Goal: Task Accomplishment & Management: Manage account settings

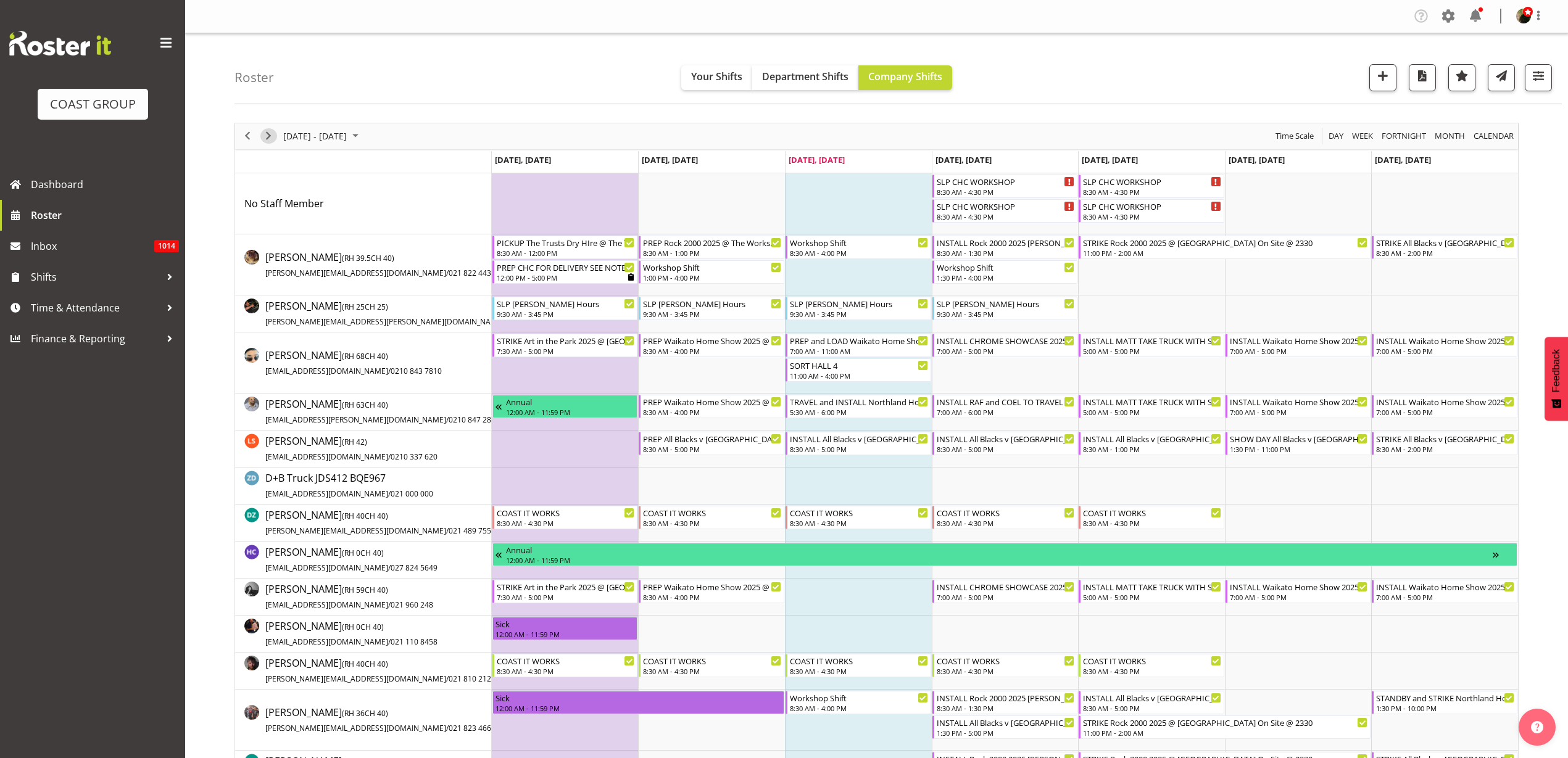
click at [268, 132] on span "Next" at bounding box center [268, 135] width 15 height 15
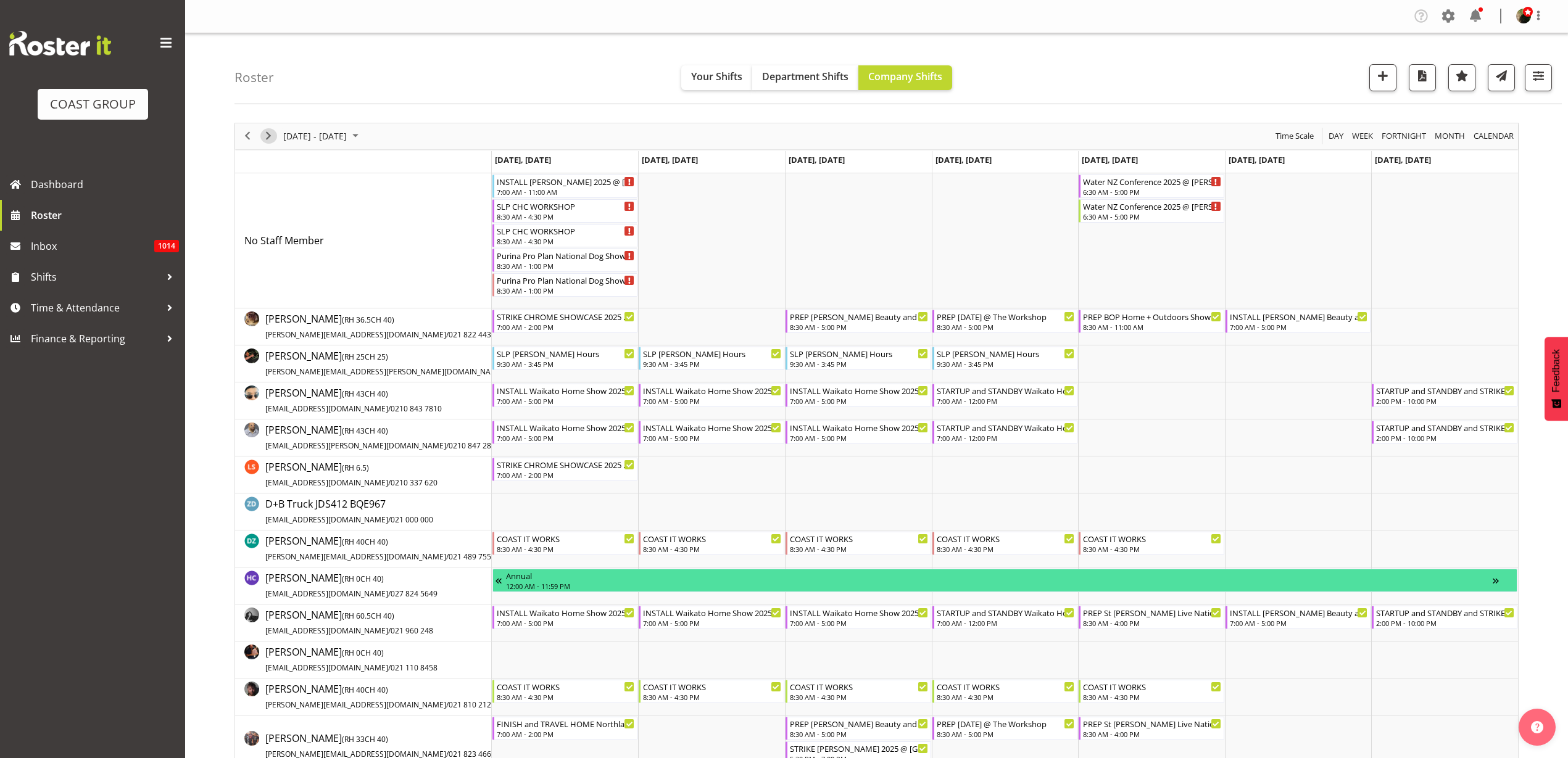
click at [276, 136] on button "Next" at bounding box center [268, 135] width 16 height 15
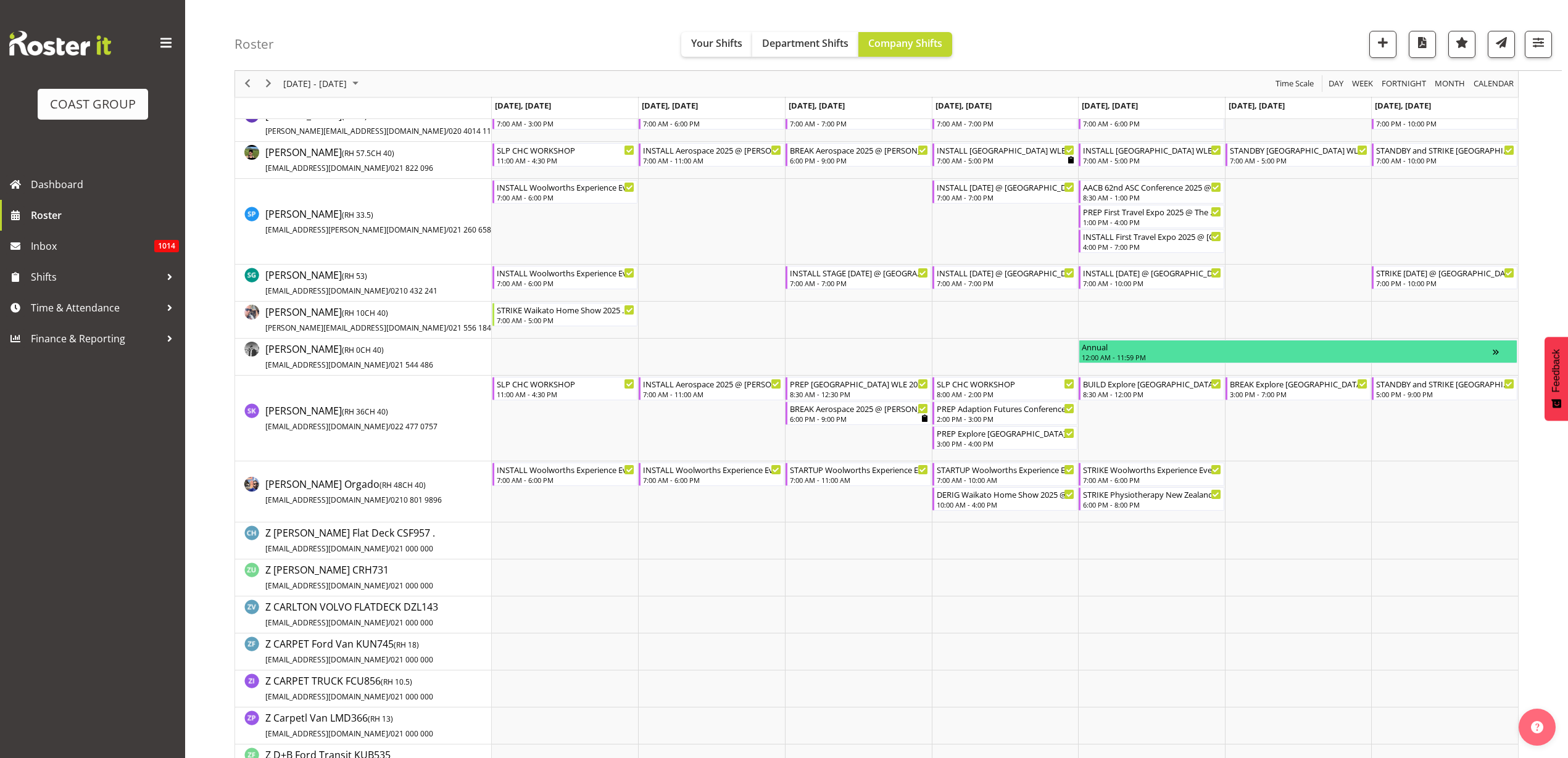
scroll to position [1234, 0]
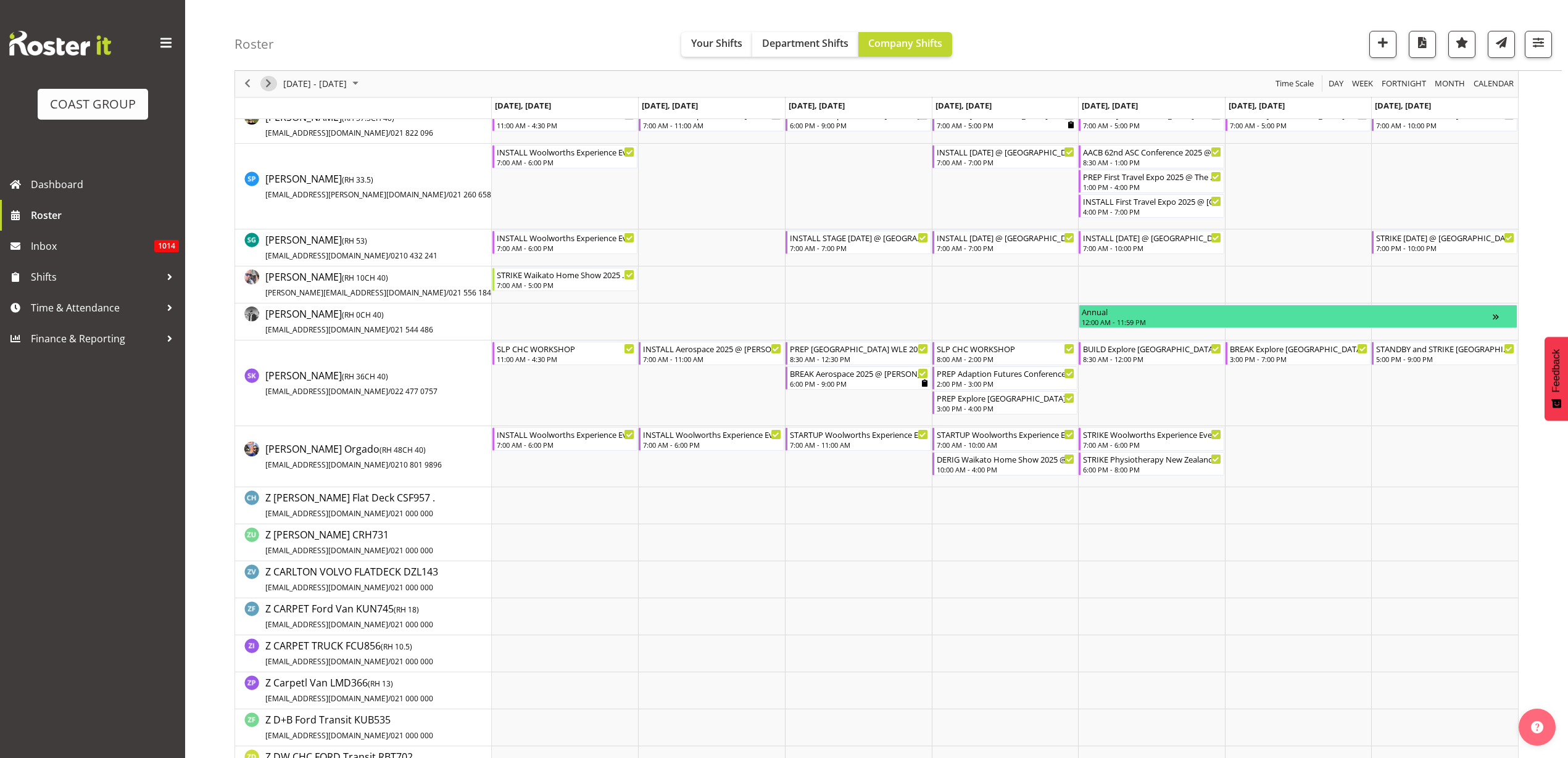
click at [268, 81] on span "Next" at bounding box center [268, 83] width 15 height 15
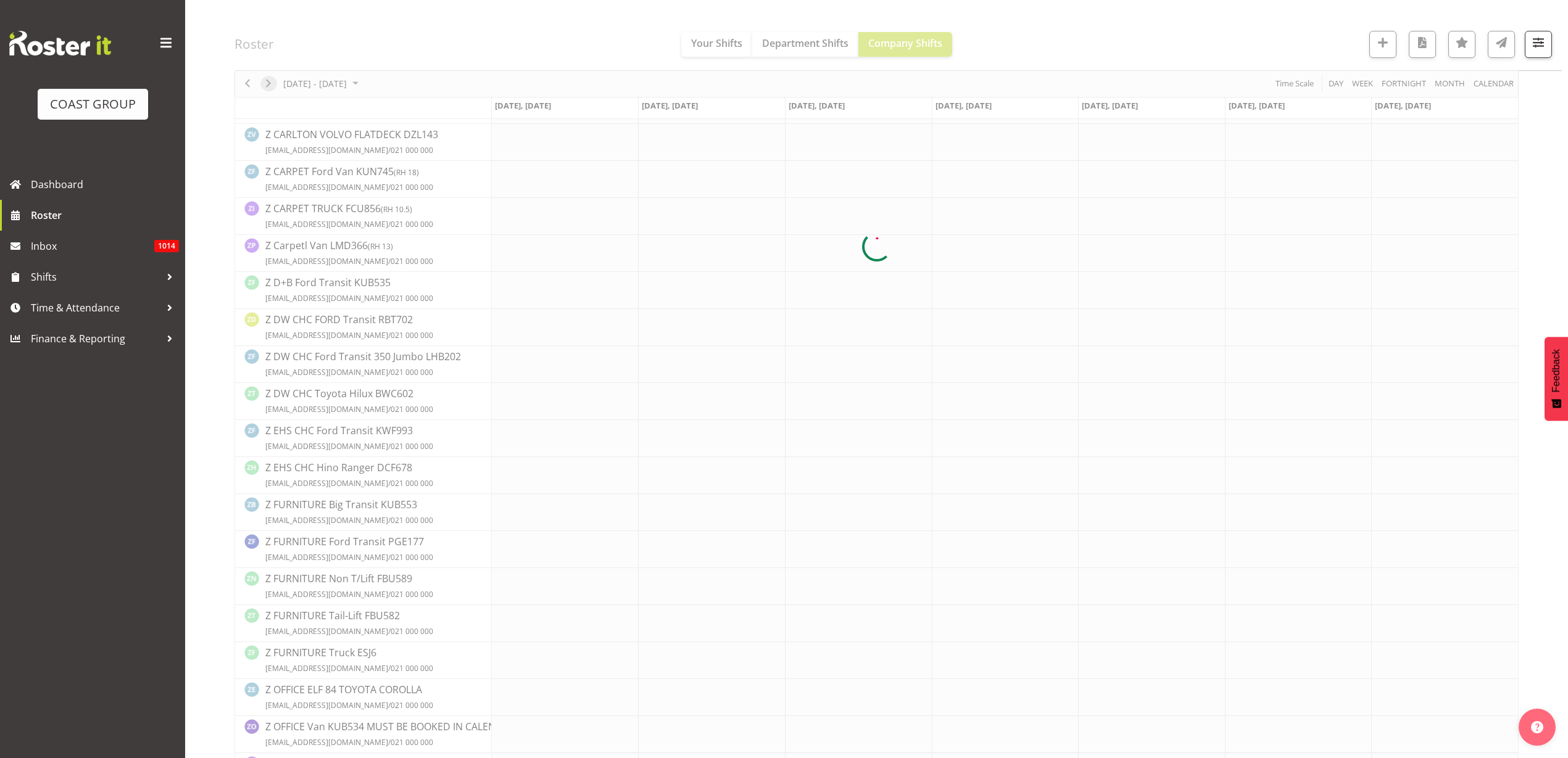
scroll to position [0, 0]
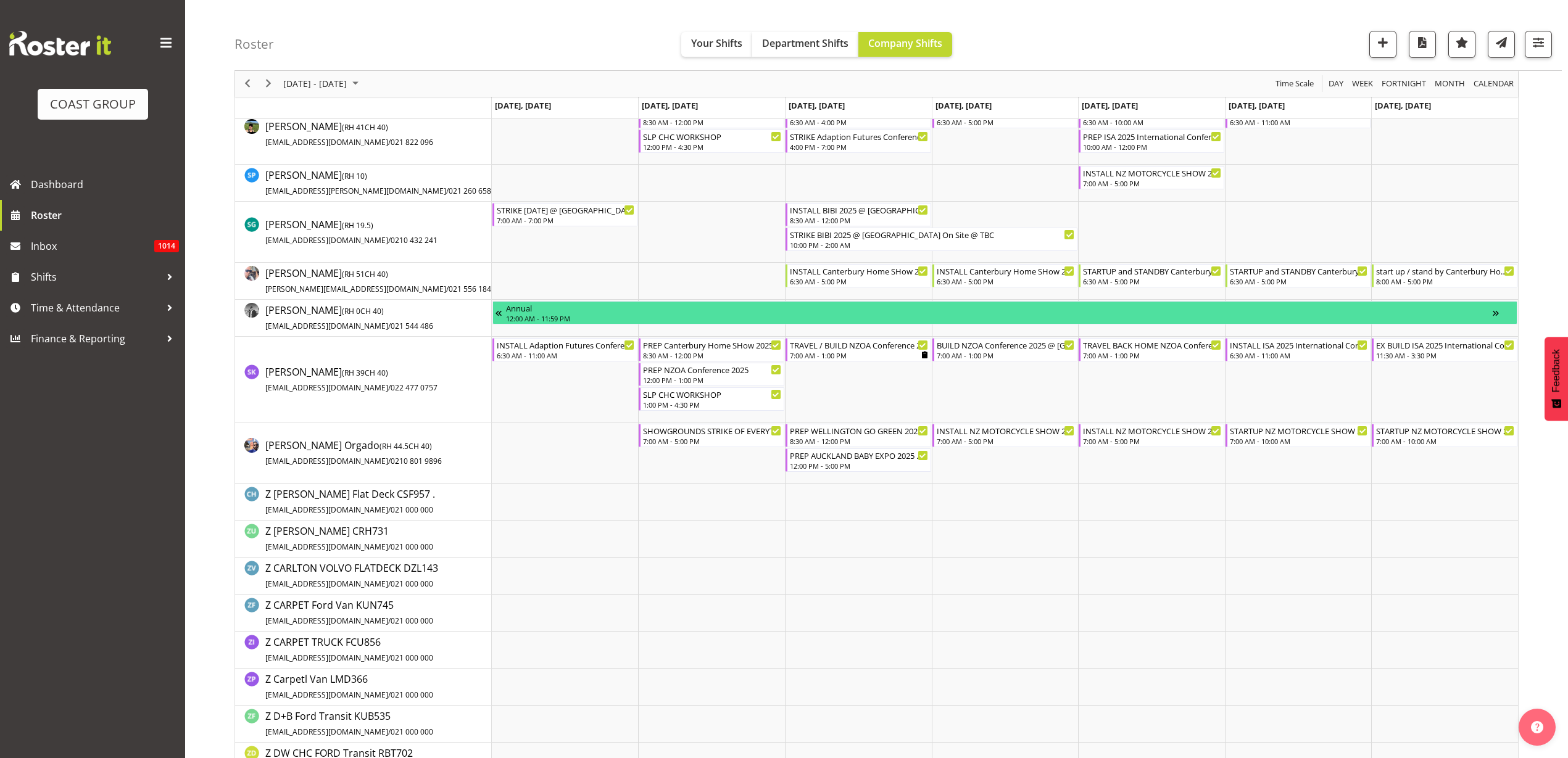
scroll to position [1311, 0]
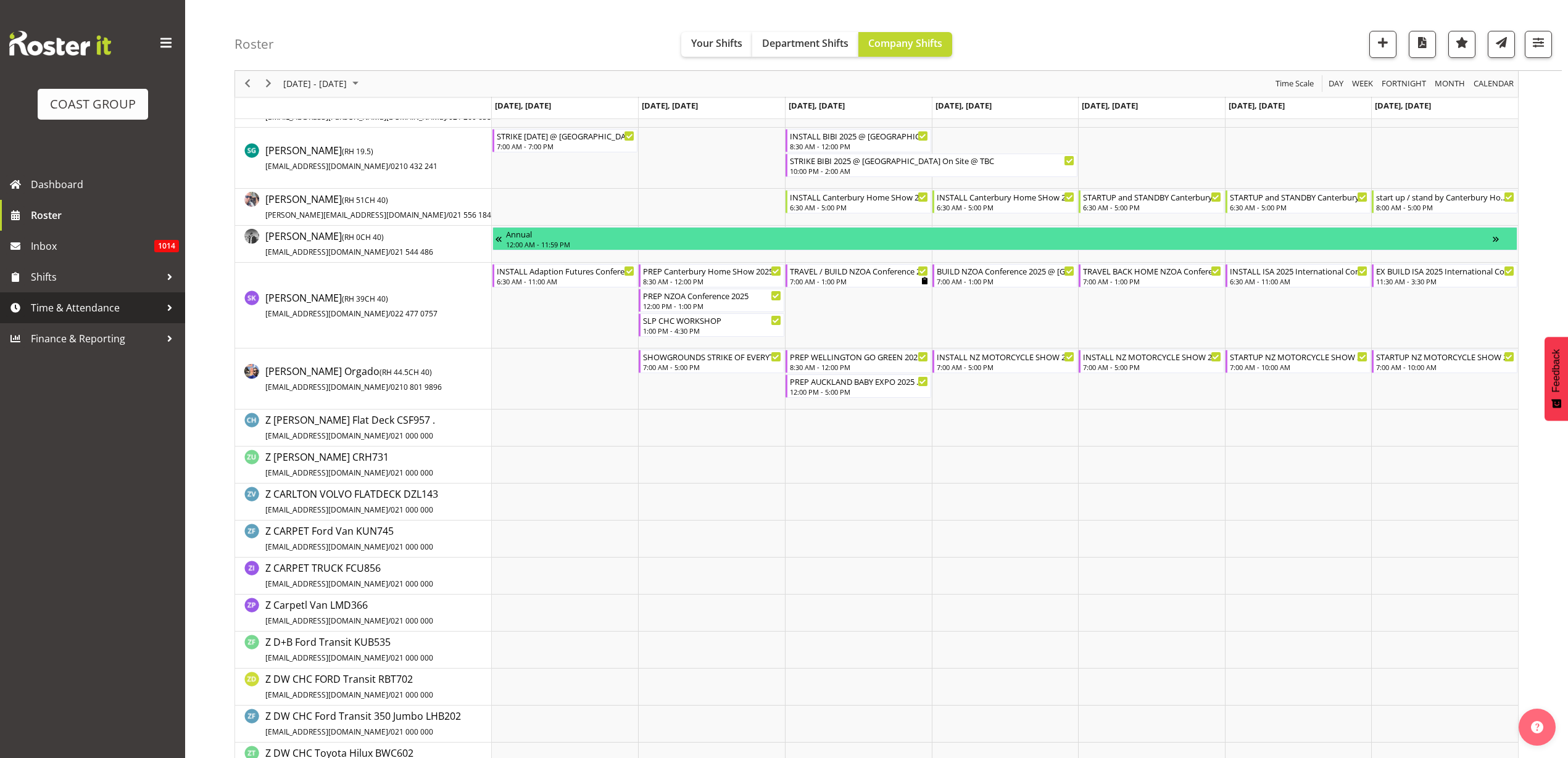
click at [79, 308] on span "Time & Attendance" at bounding box center [95, 308] width 130 height 18
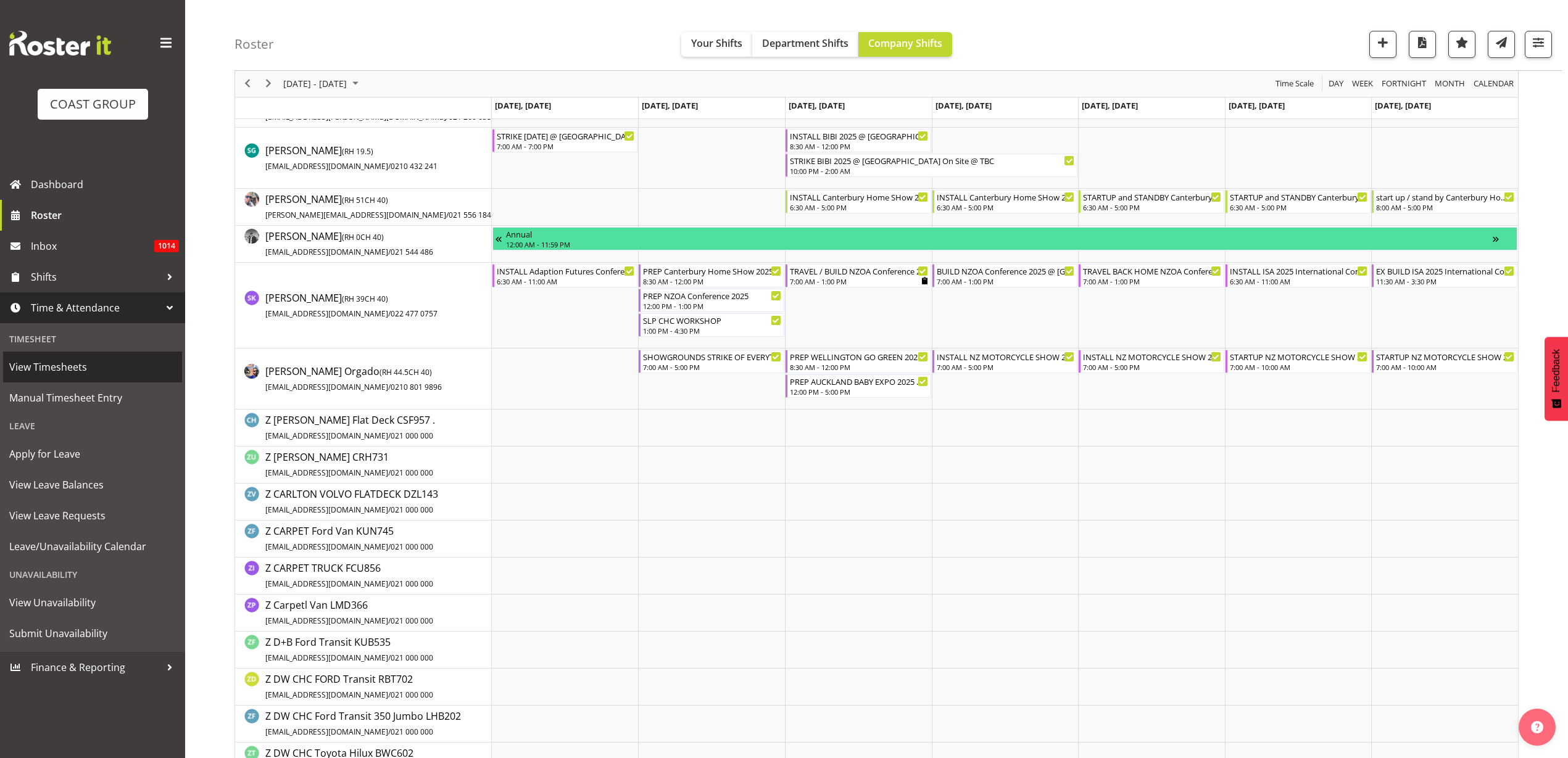
click at [59, 369] on span "View Timesheets" at bounding box center [92, 367] width 166 height 18
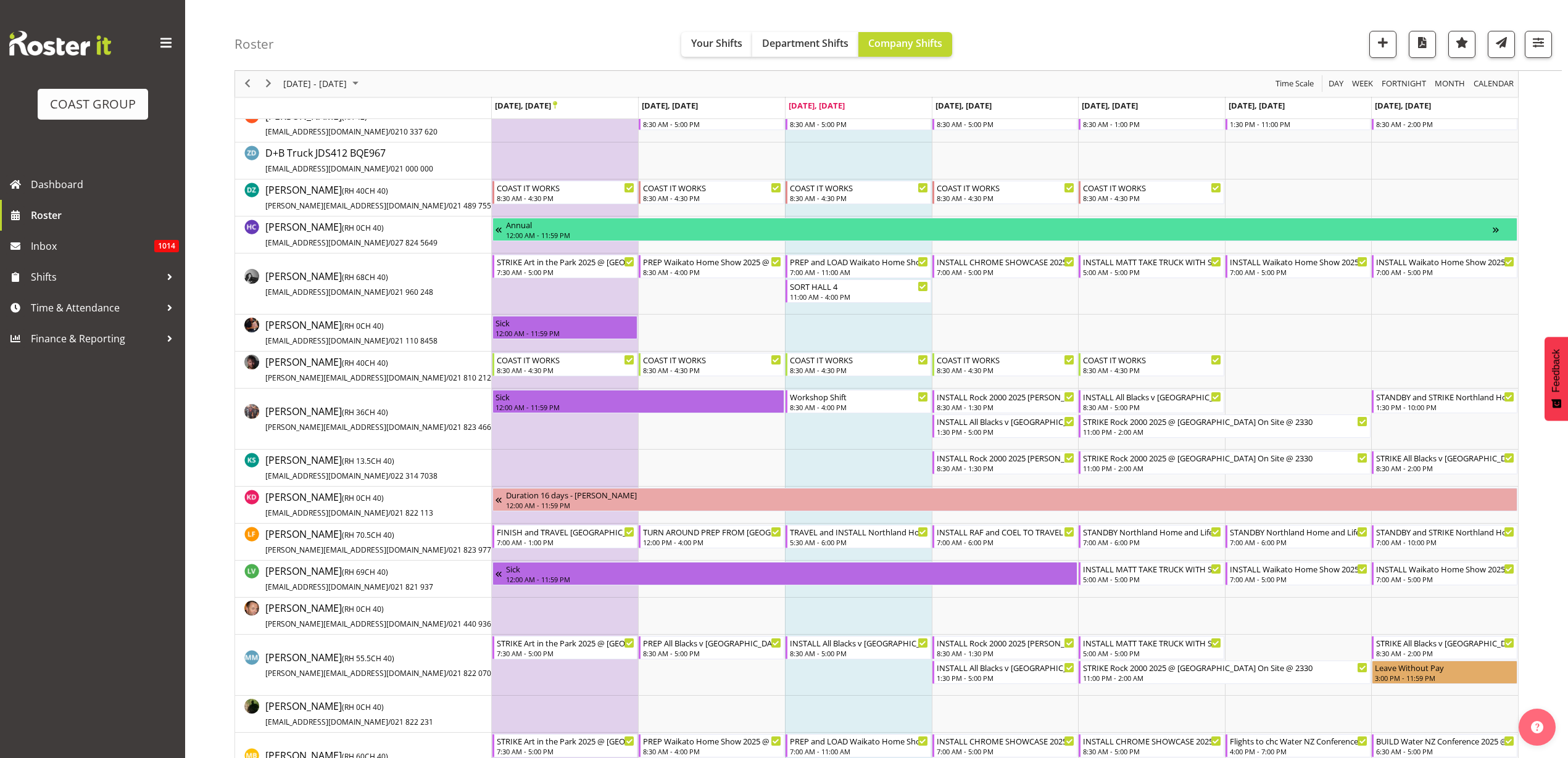
scroll to position [385, 0]
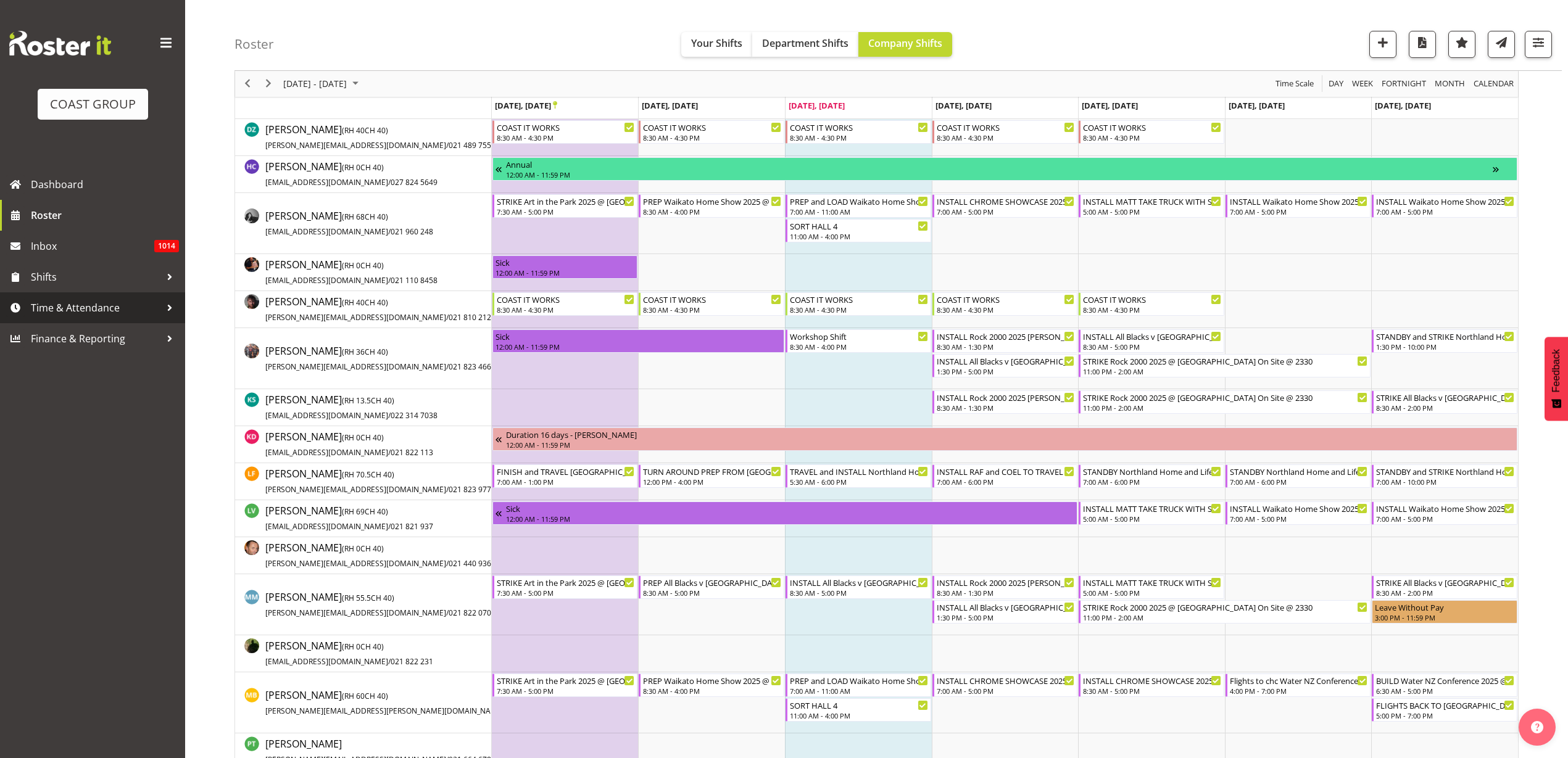
click at [48, 308] on span "Time & Attendance" at bounding box center [95, 308] width 130 height 18
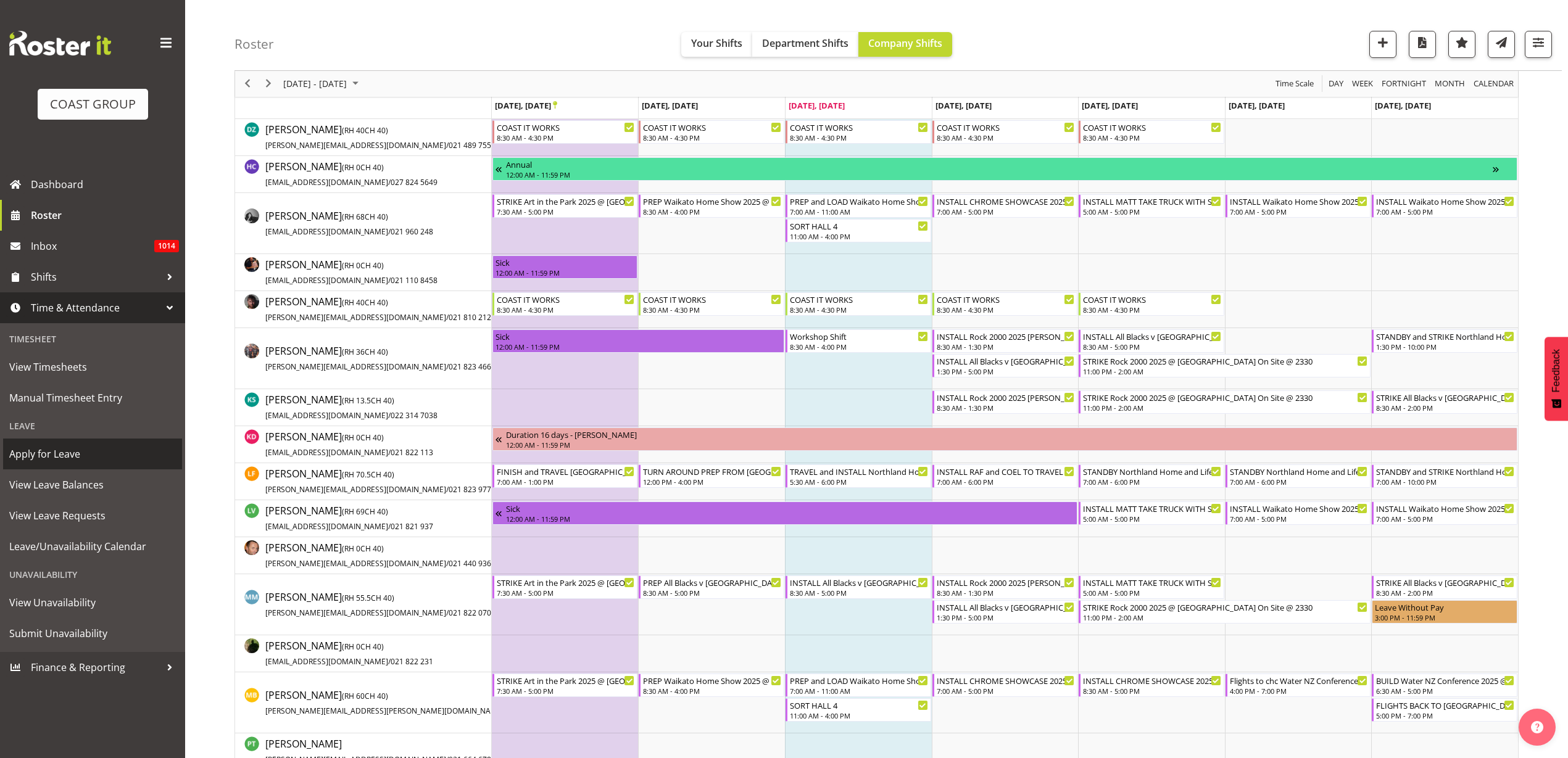
click at [45, 458] on span "Apply for Leave" at bounding box center [92, 454] width 166 height 18
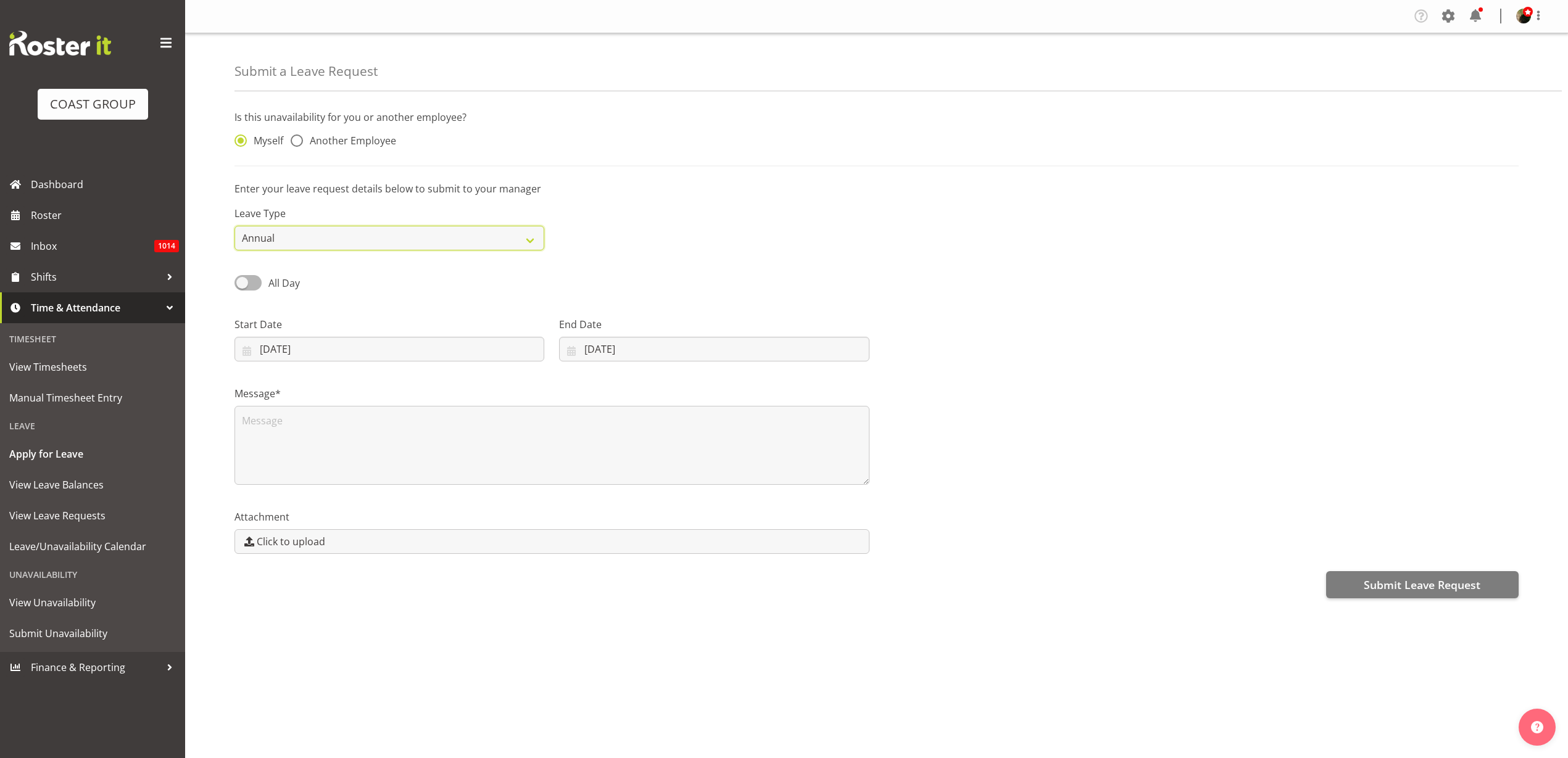
click at [318, 226] on select "Annual Sick Leave Without Pay Bereavement Domestic Violence Parental Jury Servi…" at bounding box center [389, 238] width 310 height 25
click at [658, 246] on div "Leave Type Annual Sick Leave Without Pay Bereavement Domestic Violence Parental…" at bounding box center [876, 223] width 1299 height 69
click at [297, 353] on input "24/09/2025" at bounding box center [389, 349] width 310 height 25
click at [373, 521] on span "25" at bounding box center [372, 519] width 10 height 12
type input "25/09/2025"
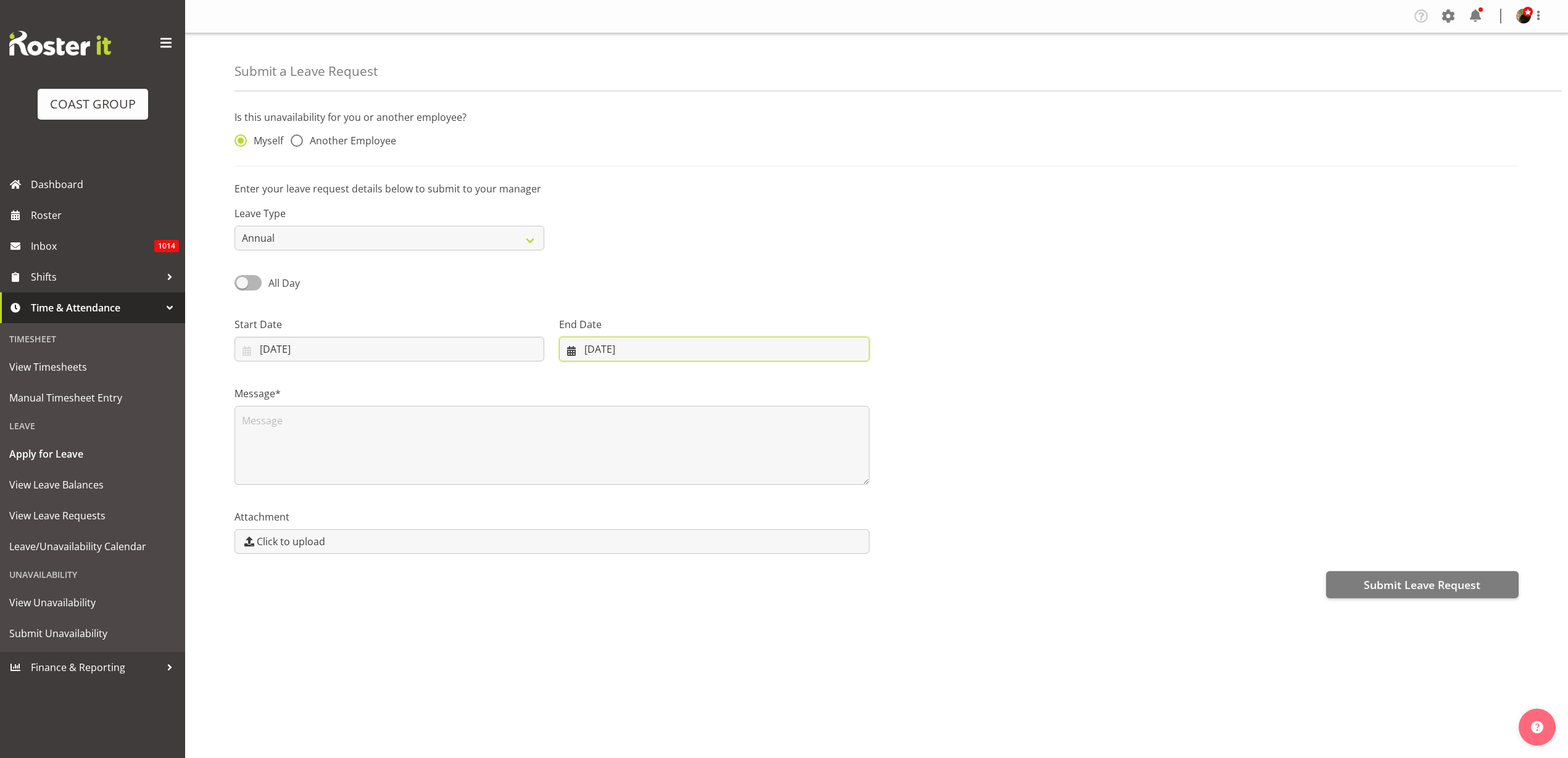
click at [606, 354] on input "24/09/2025" at bounding box center [714, 349] width 310 height 25
click at [713, 517] on span "26" at bounding box center [708, 519] width 10 height 12
type input "26/09/2025"
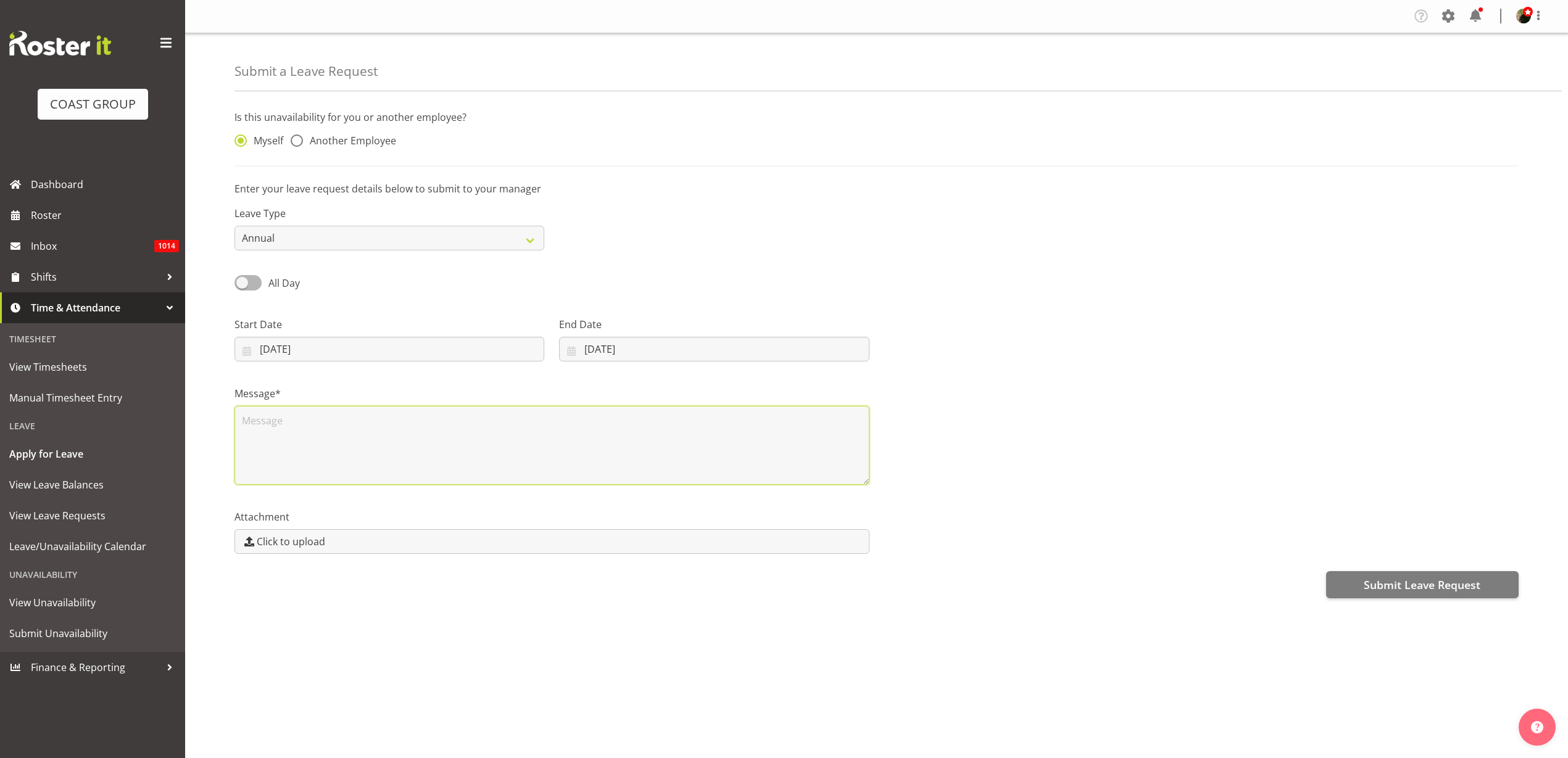
click at [385, 448] on textarea at bounding box center [552, 445] width 635 height 79
type textarea "away"
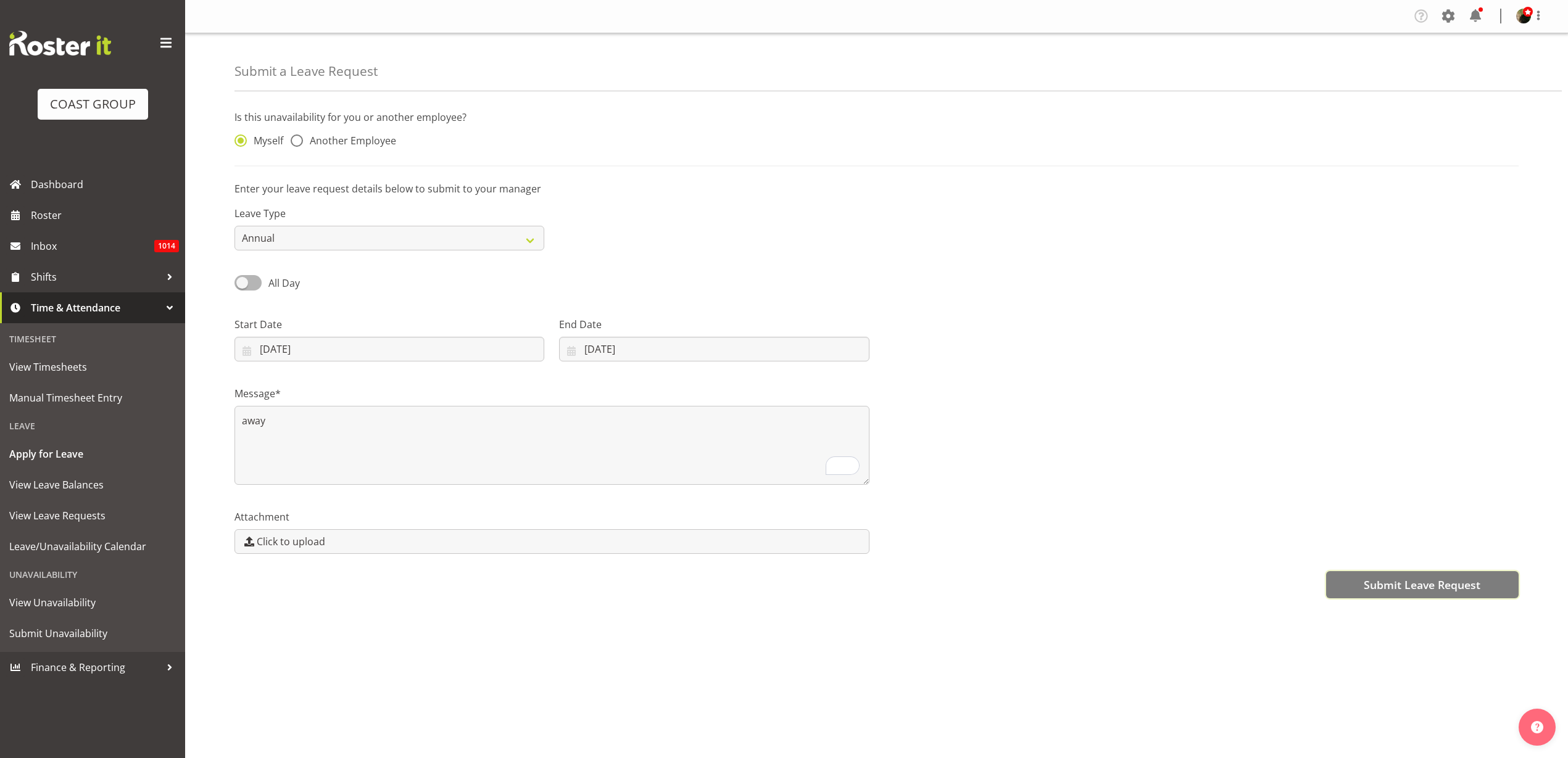
click at [1386, 577] on span "Submit Leave Request" at bounding box center [1422, 584] width 116 height 16
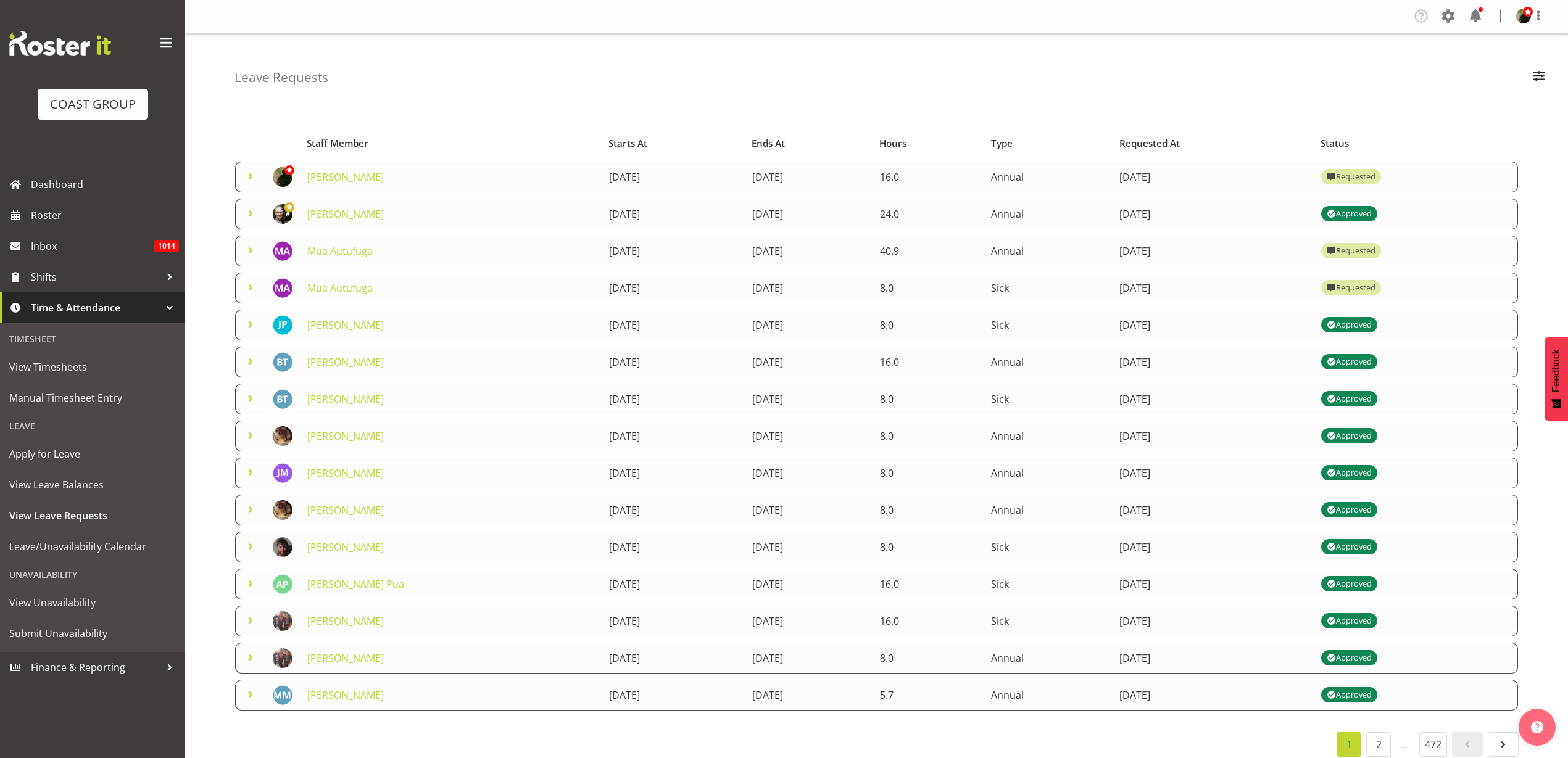
click at [358, 171] on link "[PERSON_NAME]" at bounding box center [345, 177] width 76 height 14
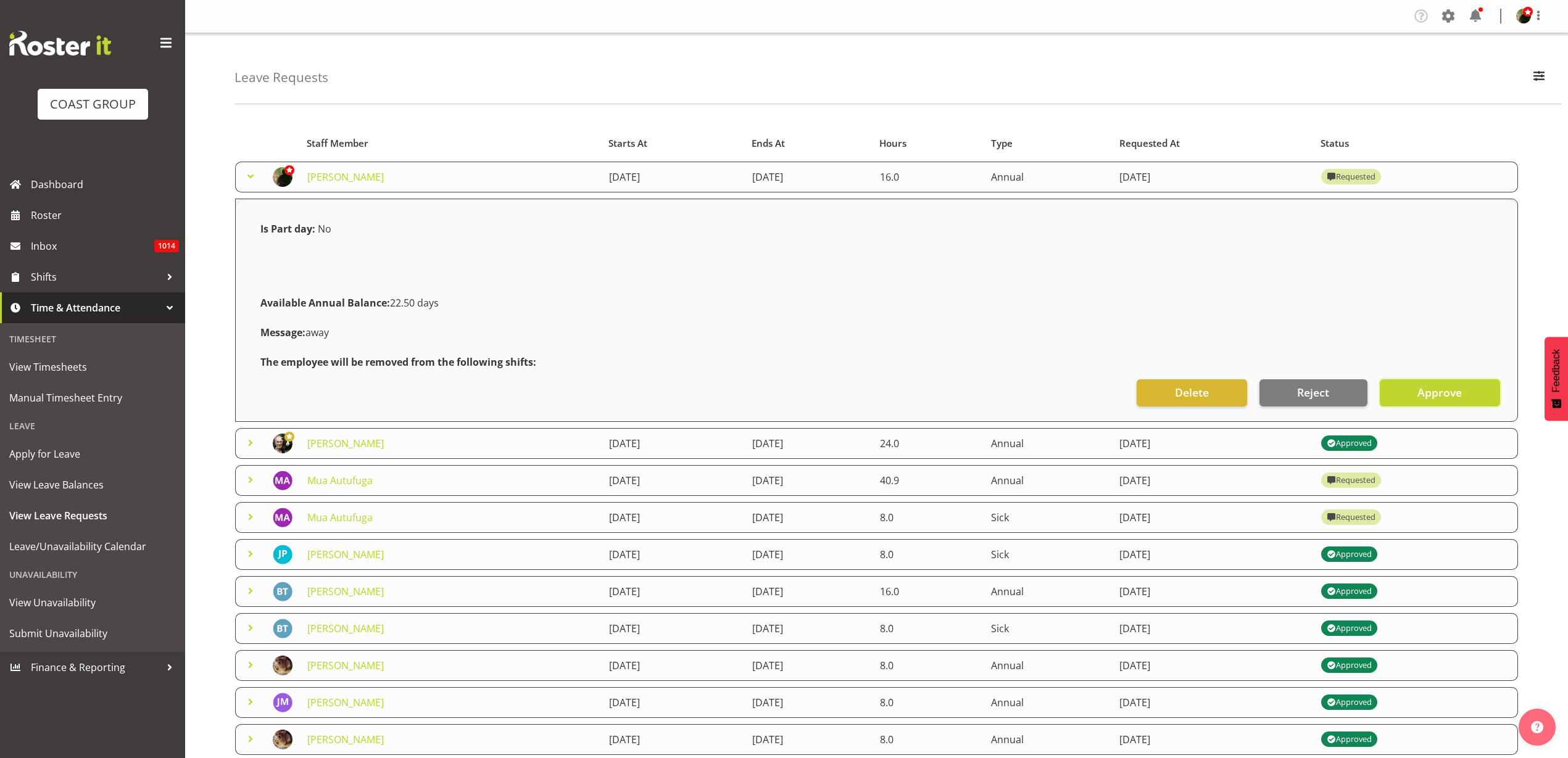
click at [1463, 389] on button "Approve" at bounding box center [1440, 392] width 120 height 27
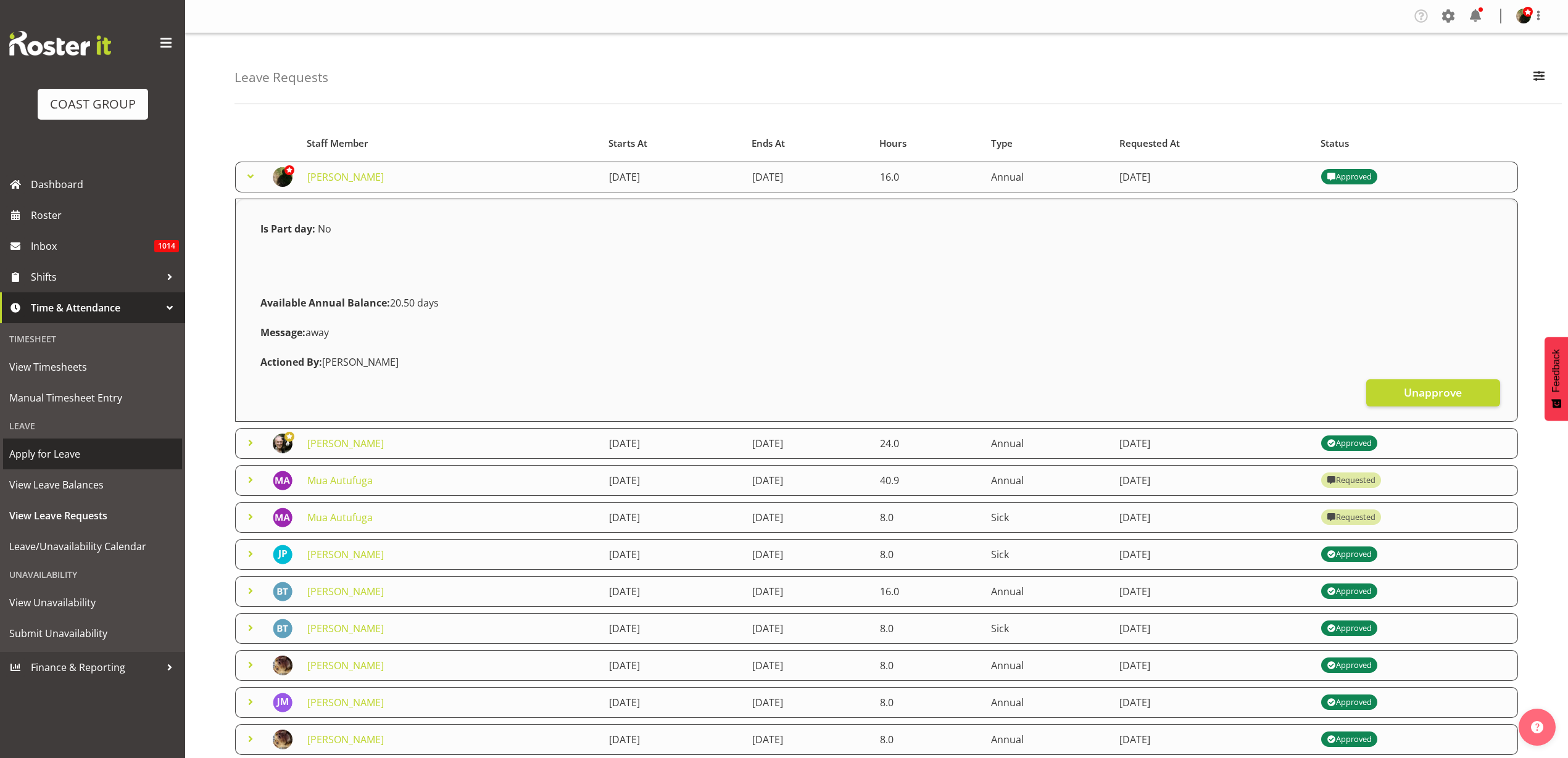
click at [37, 454] on span "Apply for Leave" at bounding box center [92, 454] width 166 height 18
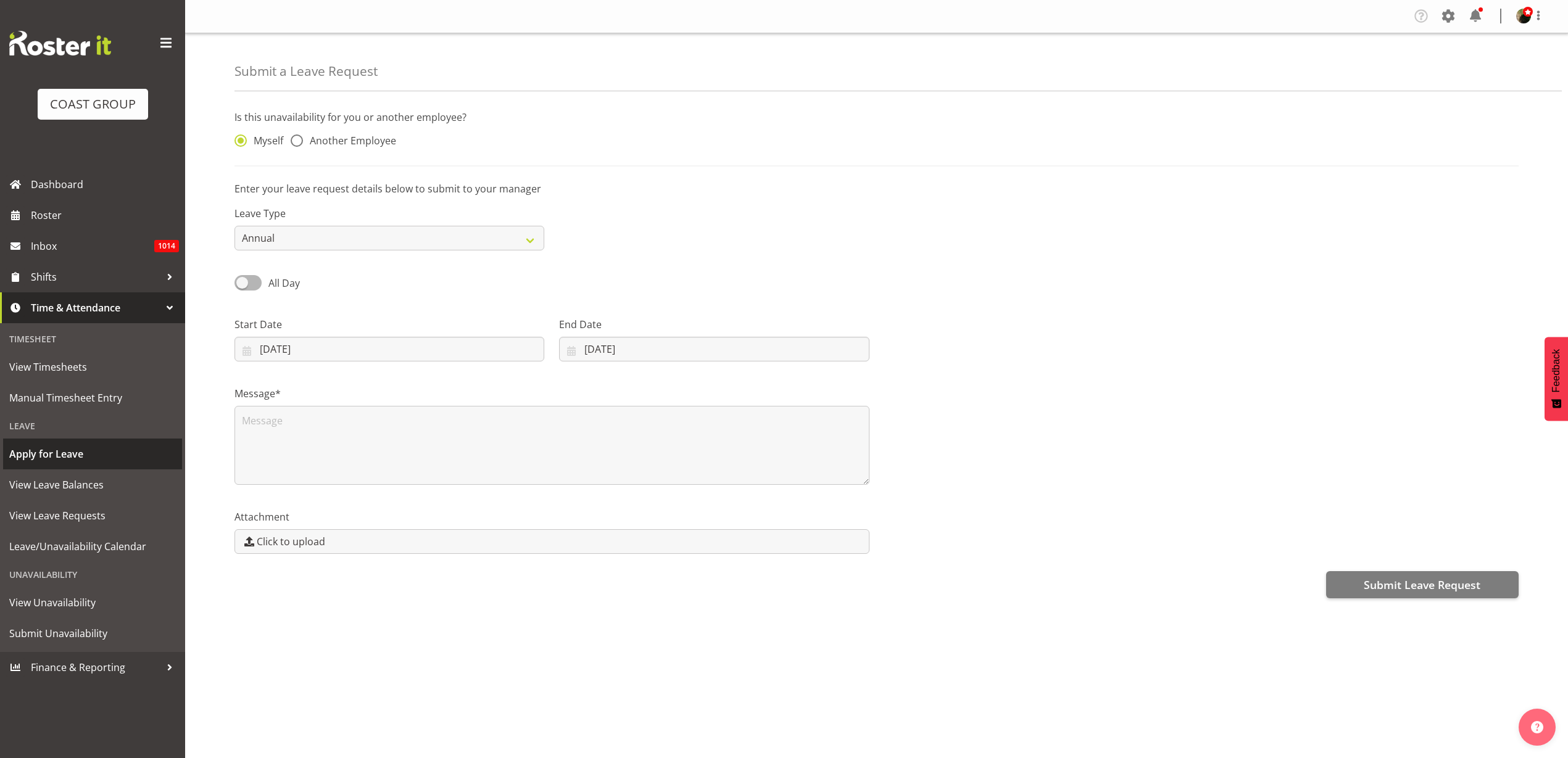
select select "8"
select select "2025"
click at [308, 348] on input "24/09/2025" at bounding box center [389, 349] width 310 height 25
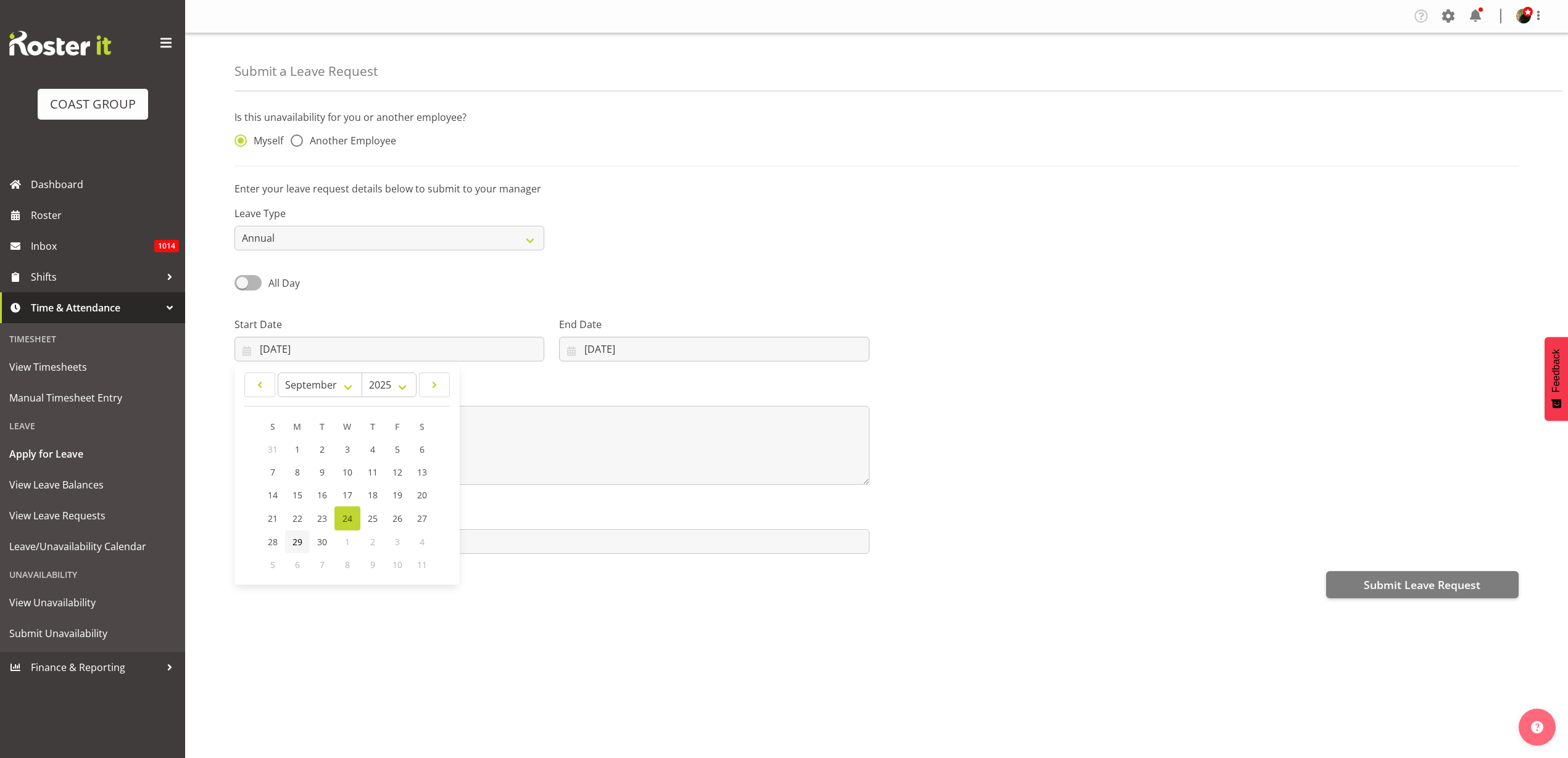
click at [297, 541] on span "29" at bounding box center [297, 542] width 10 height 12
type input "29/09/2025"
click at [626, 347] on input "24/09/2025" at bounding box center [714, 349] width 310 height 25
click at [629, 534] on link "30" at bounding box center [633, 542] width 25 height 23
type input "30/09/2025"
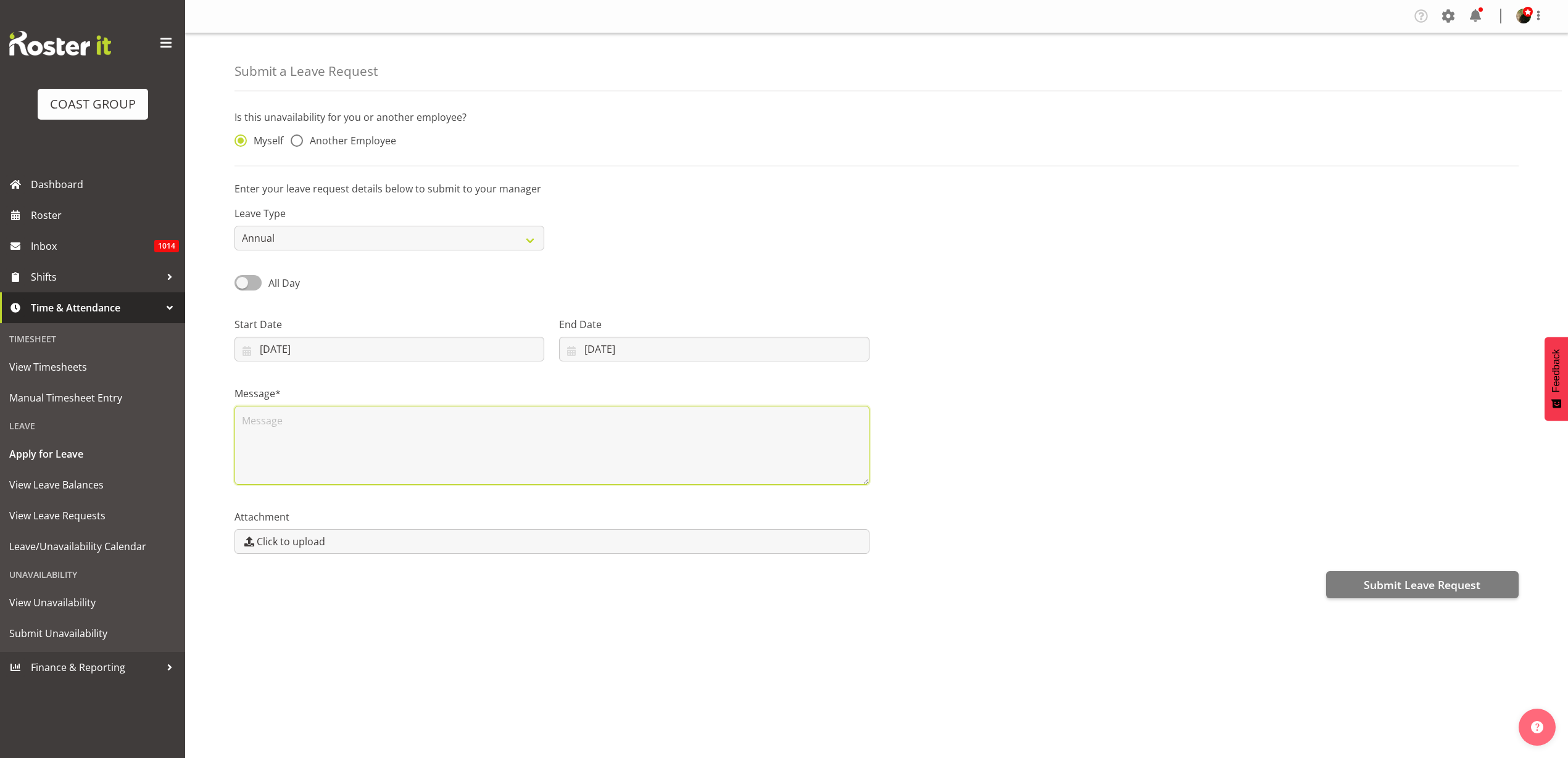
click at [368, 437] on textarea at bounding box center [552, 445] width 635 height 79
type textarea "away"
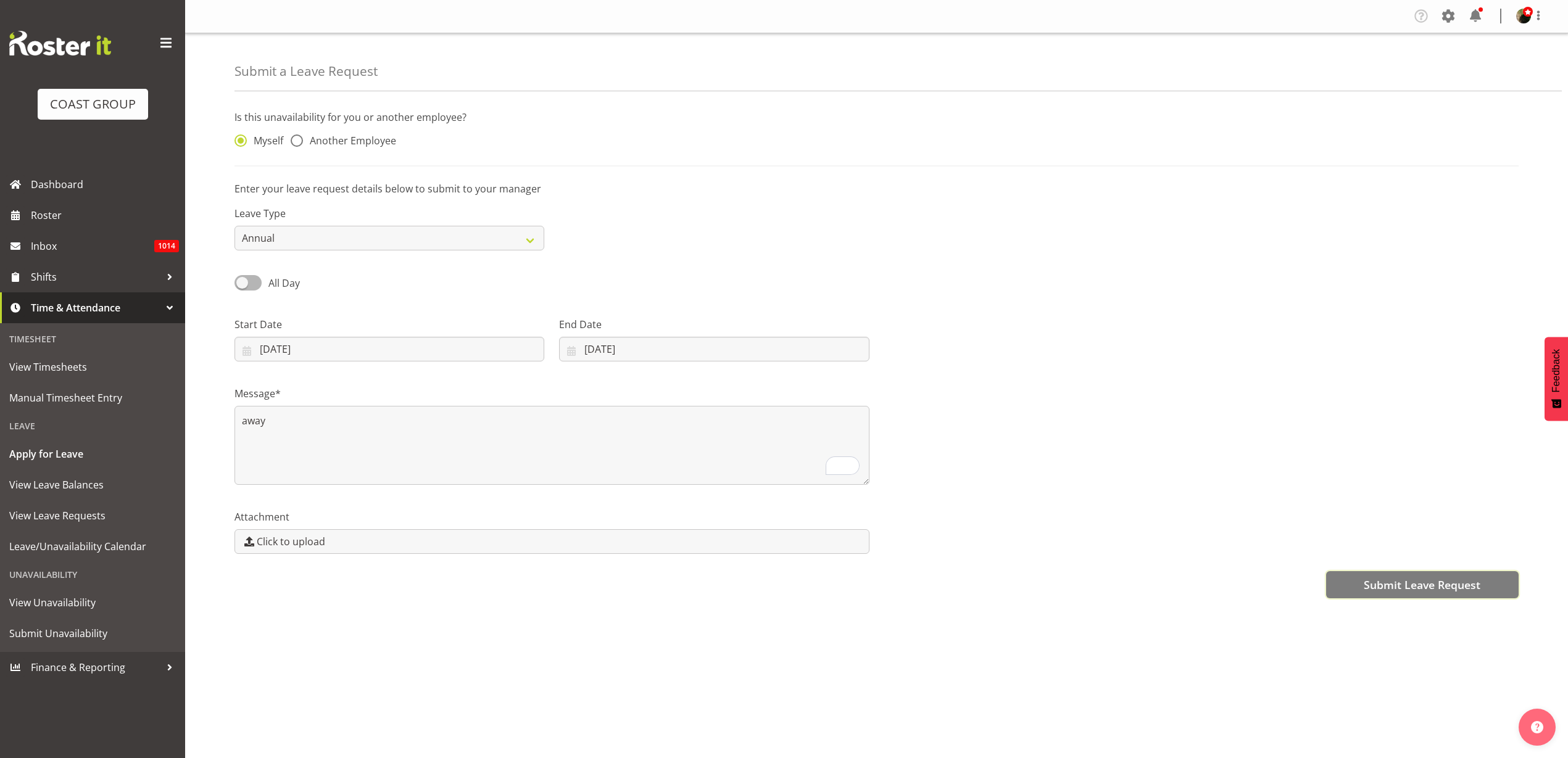
click at [1409, 586] on span "Submit Leave Request" at bounding box center [1422, 584] width 116 height 16
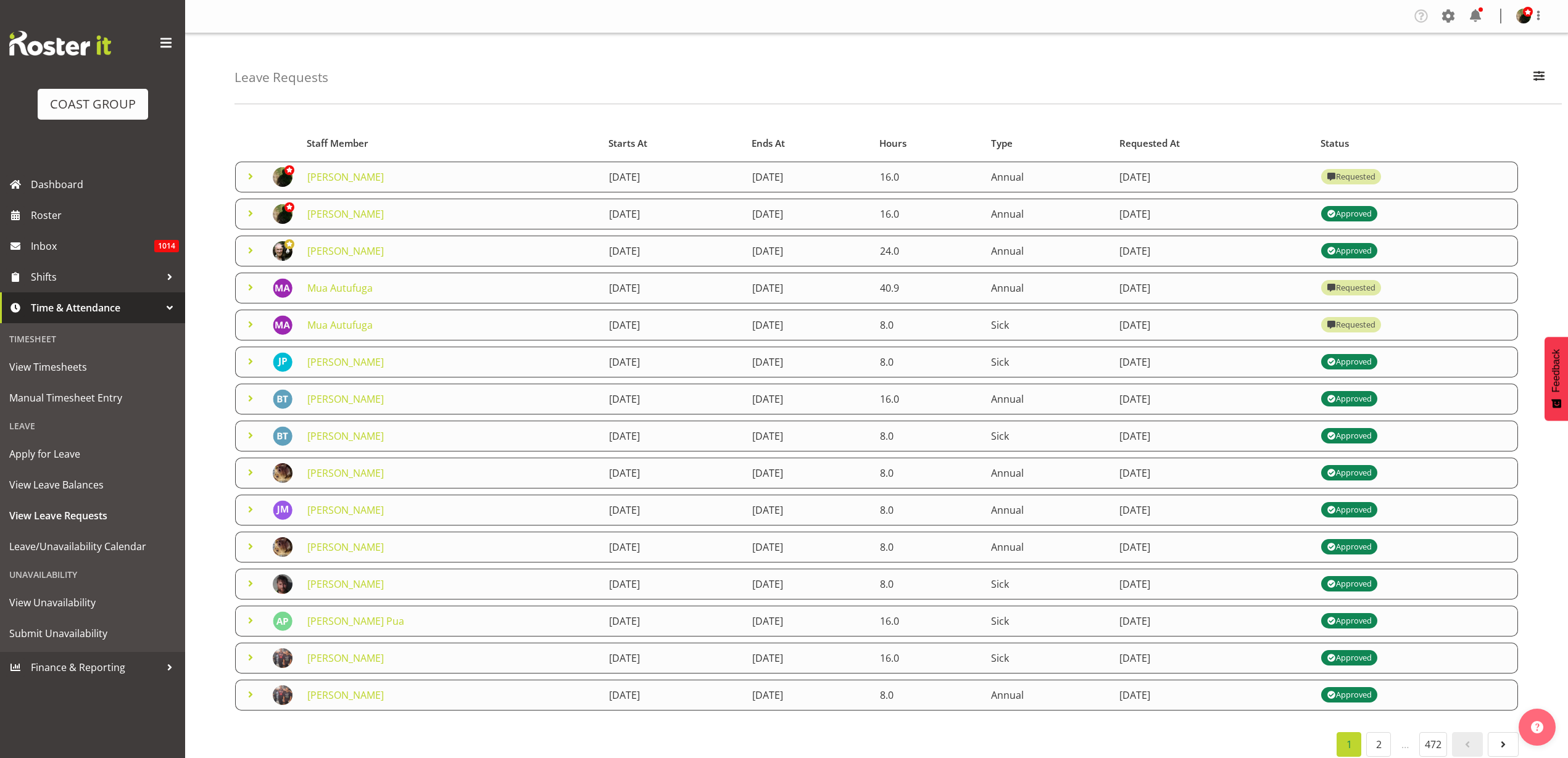
click at [336, 176] on link "[PERSON_NAME]" at bounding box center [345, 177] width 76 height 14
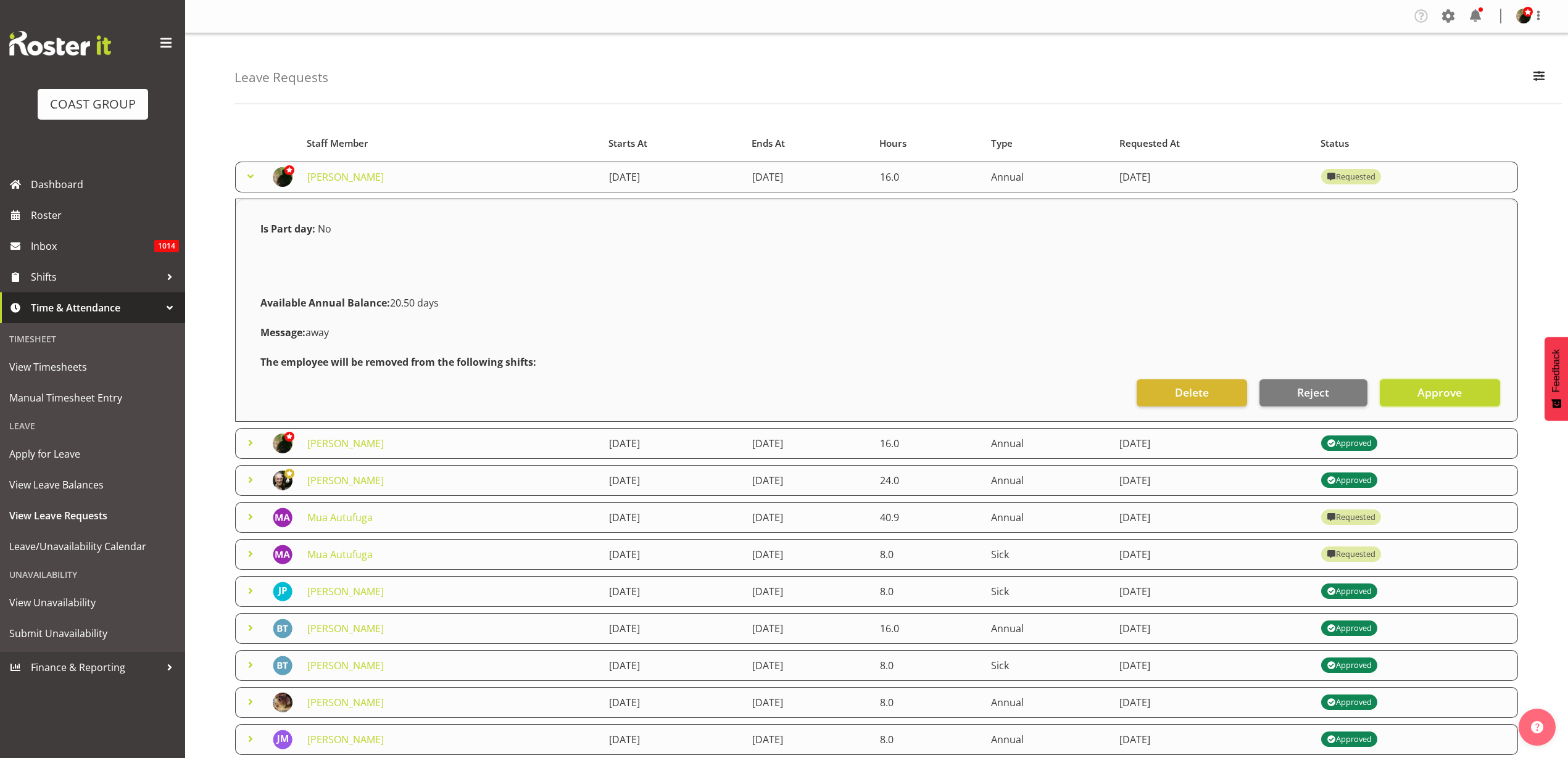
click at [1439, 395] on span "Approve" at bounding box center [1440, 392] width 45 height 16
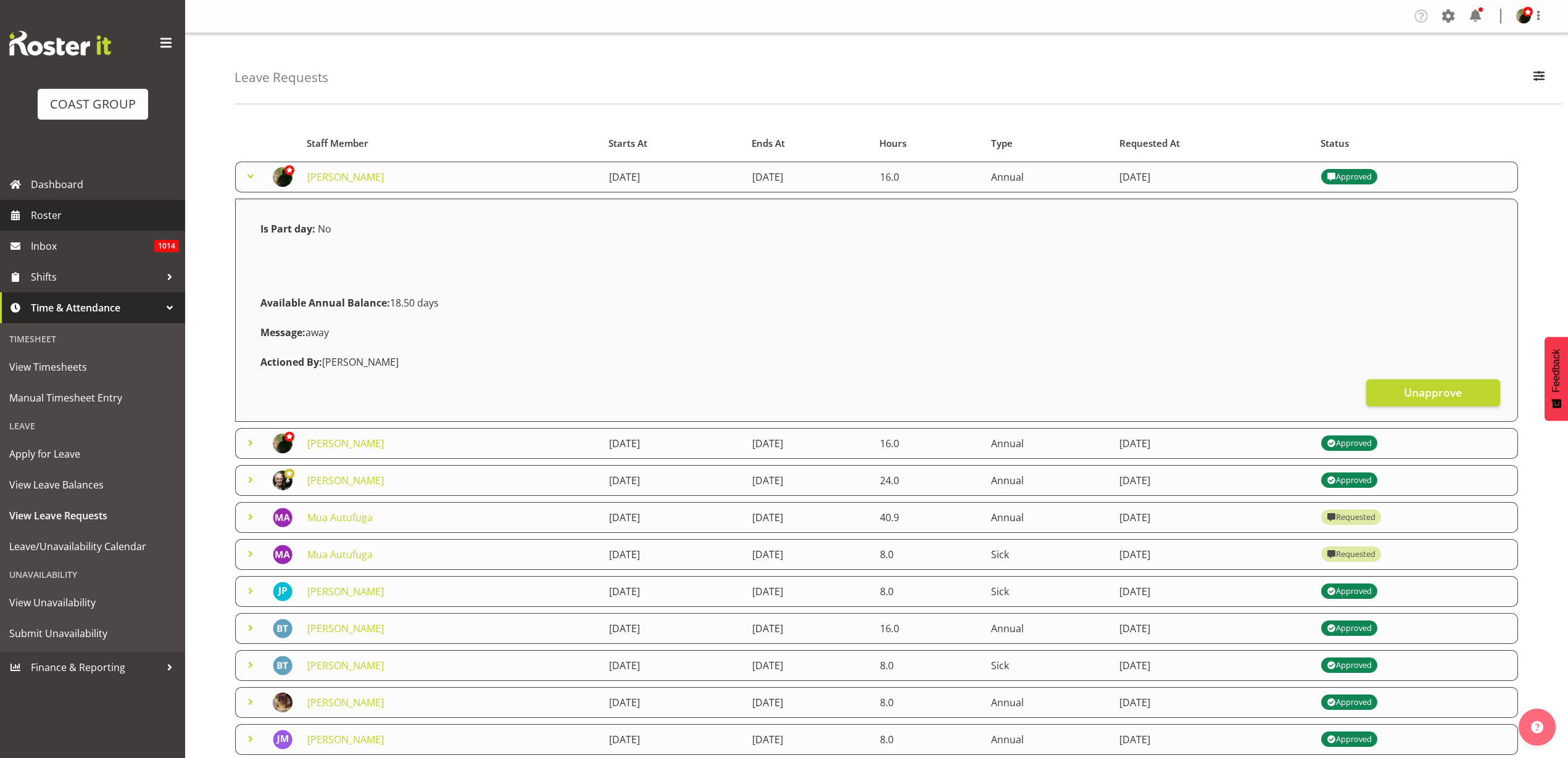
click at [57, 219] on span "Roster" at bounding box center [105, 215] width 148 height 18
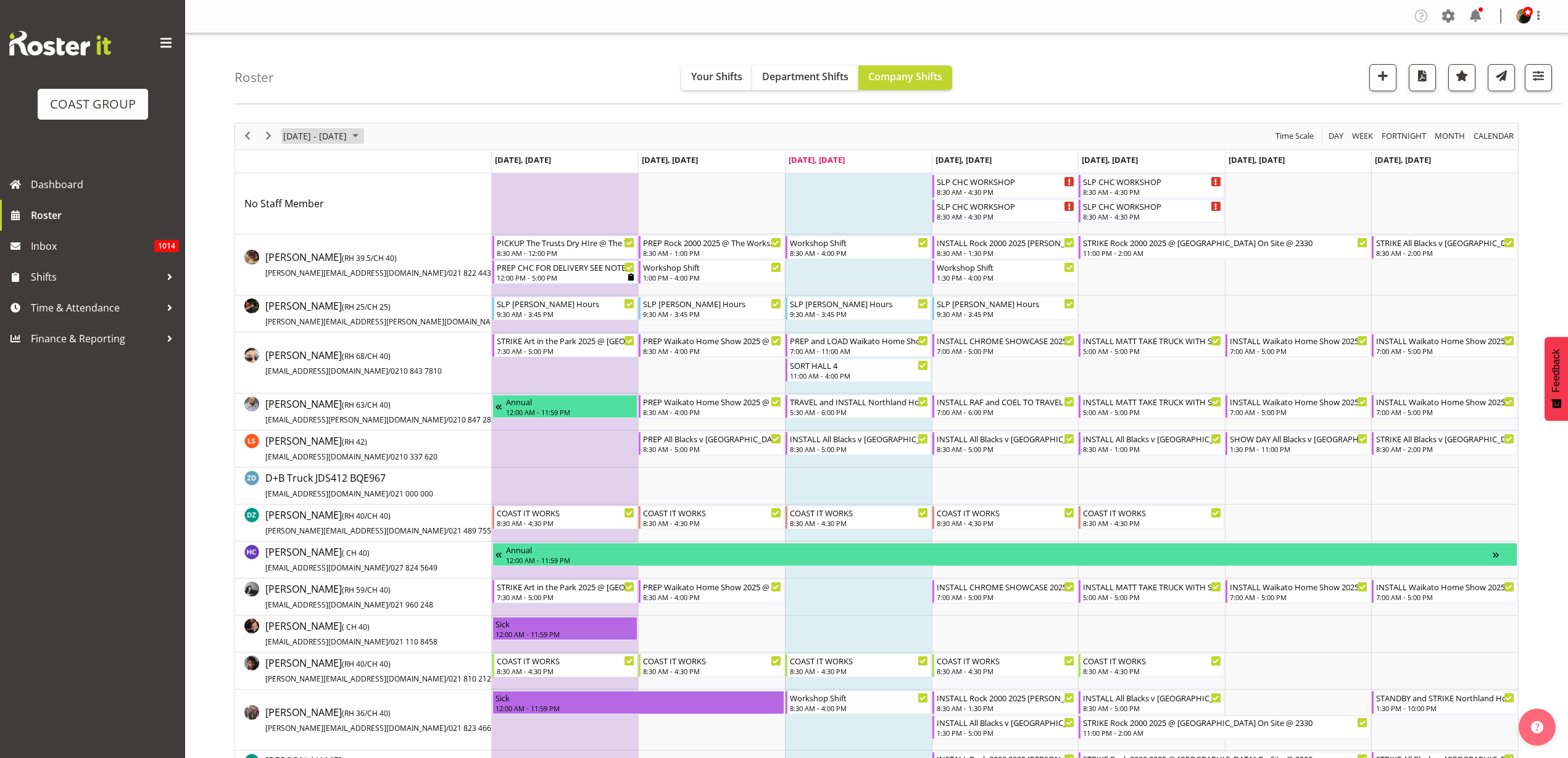
click at [330, 132] on span "[DATE] - [DATE]" at bounding box center [315, 135] width 66 height 15
click at [410, 164] on span "next month" at bounding box center [413, 167] width 22 height 22
click at [359, 227] on span "9" at bounding box center [355, 231] width 18 height 18
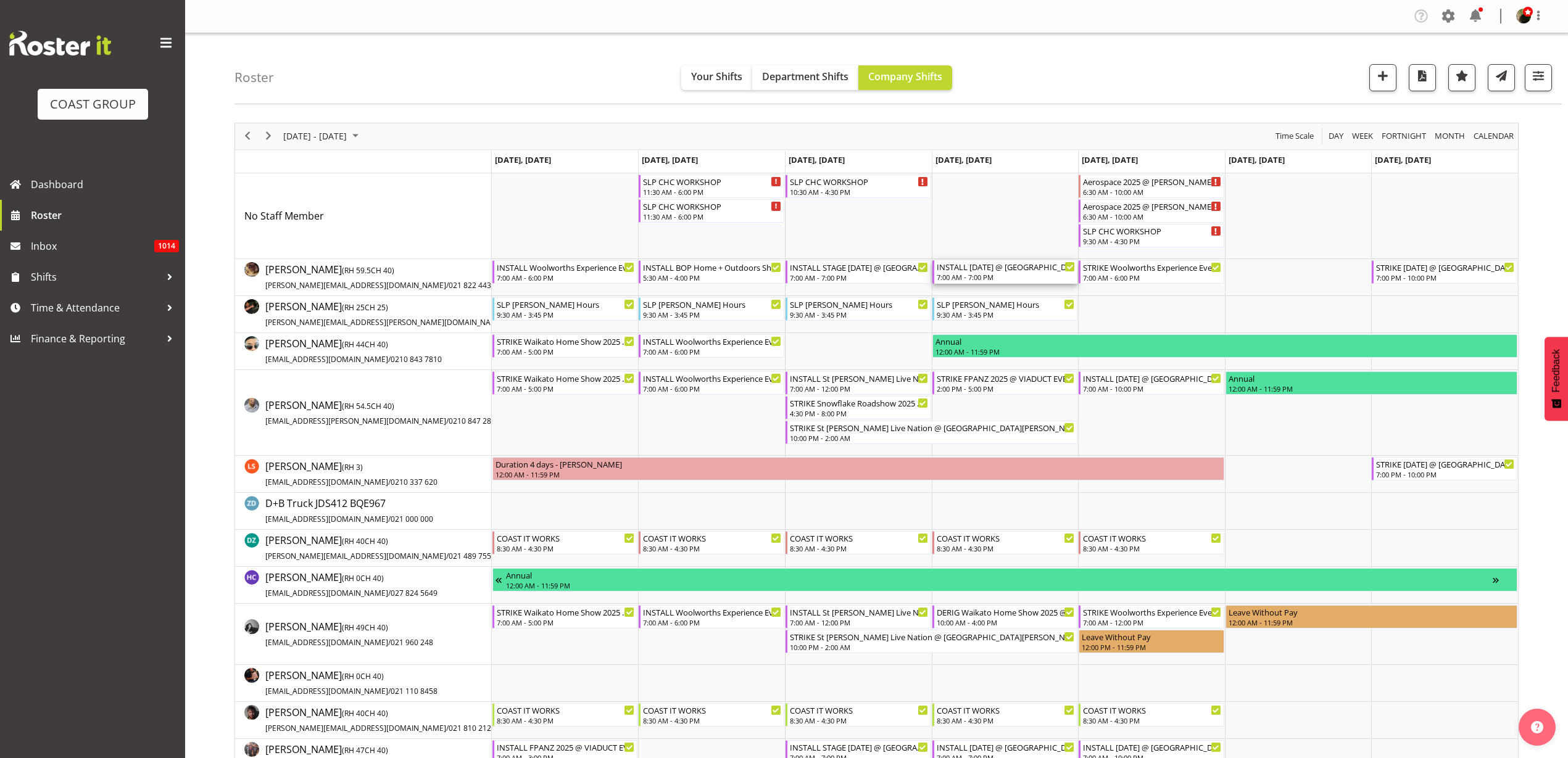
click at [1008, 270] on div "INSTALL Diwali 2025 @ Aotea Square On Site @ TBC" at bounding box center [1006, 266] width 139 height 12
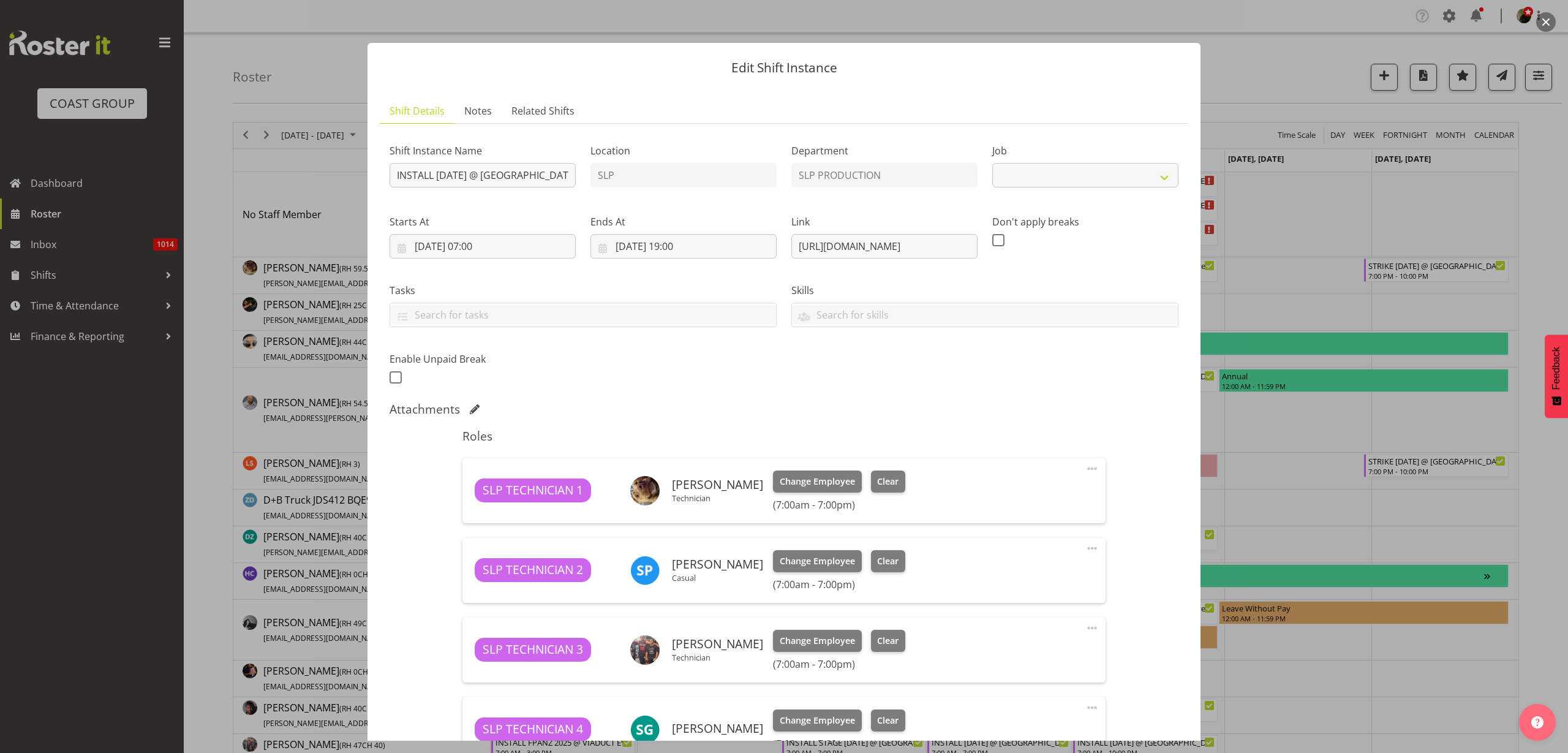
select select "10126"
click at [710, 246] on input "09/10/2025, 19:00" at bounding box center [683, 246] width 186 height 25
click at [898, 409] on div "Attachments" at bounding box center [784, 409] width 789 height 15
click at [1085, 467] on span at bounding box center [1092, 469] width 15 height 15
click at [1003, 501] on link "Edit" at bounding box center [1041, 496] width 118 height 22
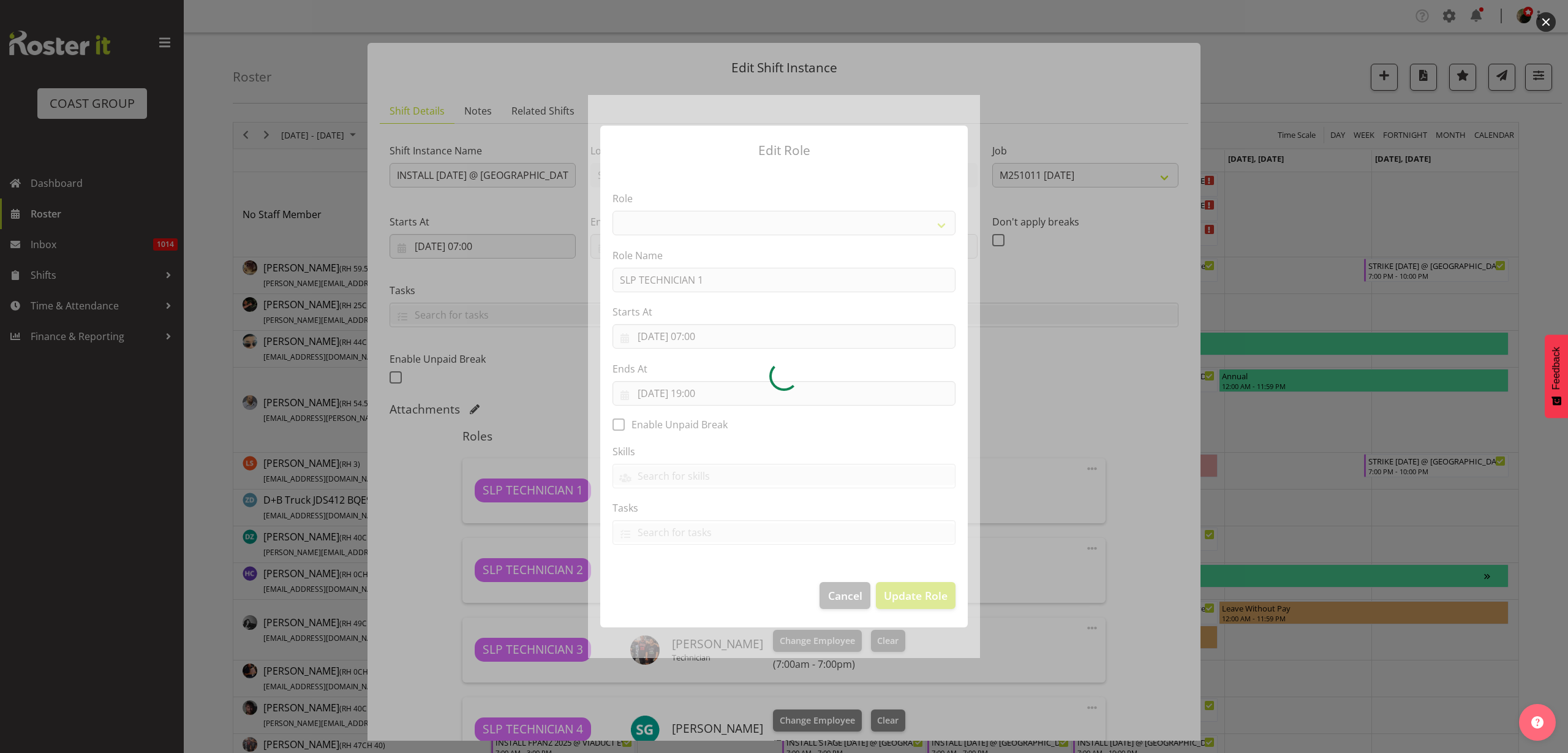
select select "123"
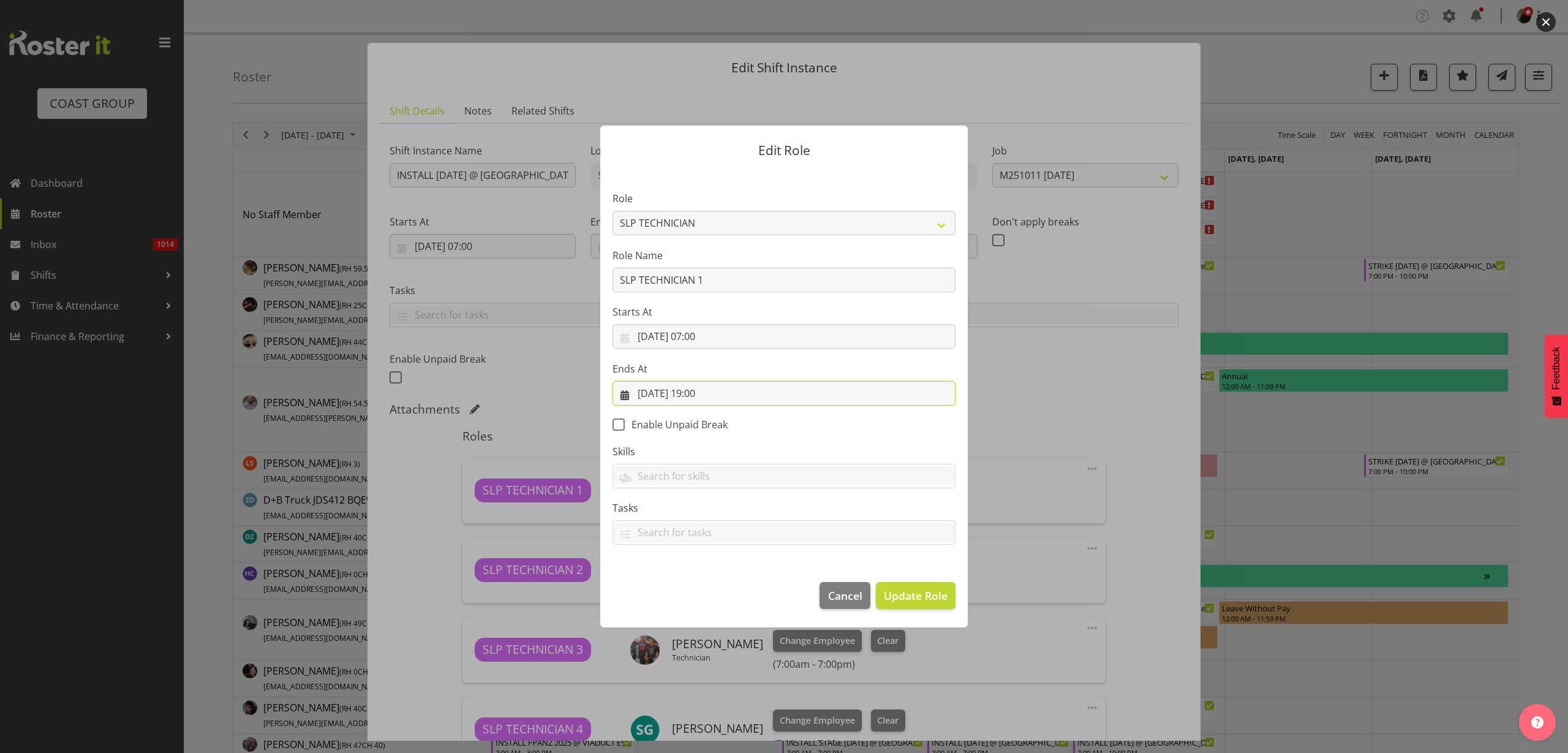
click at [730, 393] on input "09/10/2025, 19:00" at bounding box center [783, 394] width 343 height 25
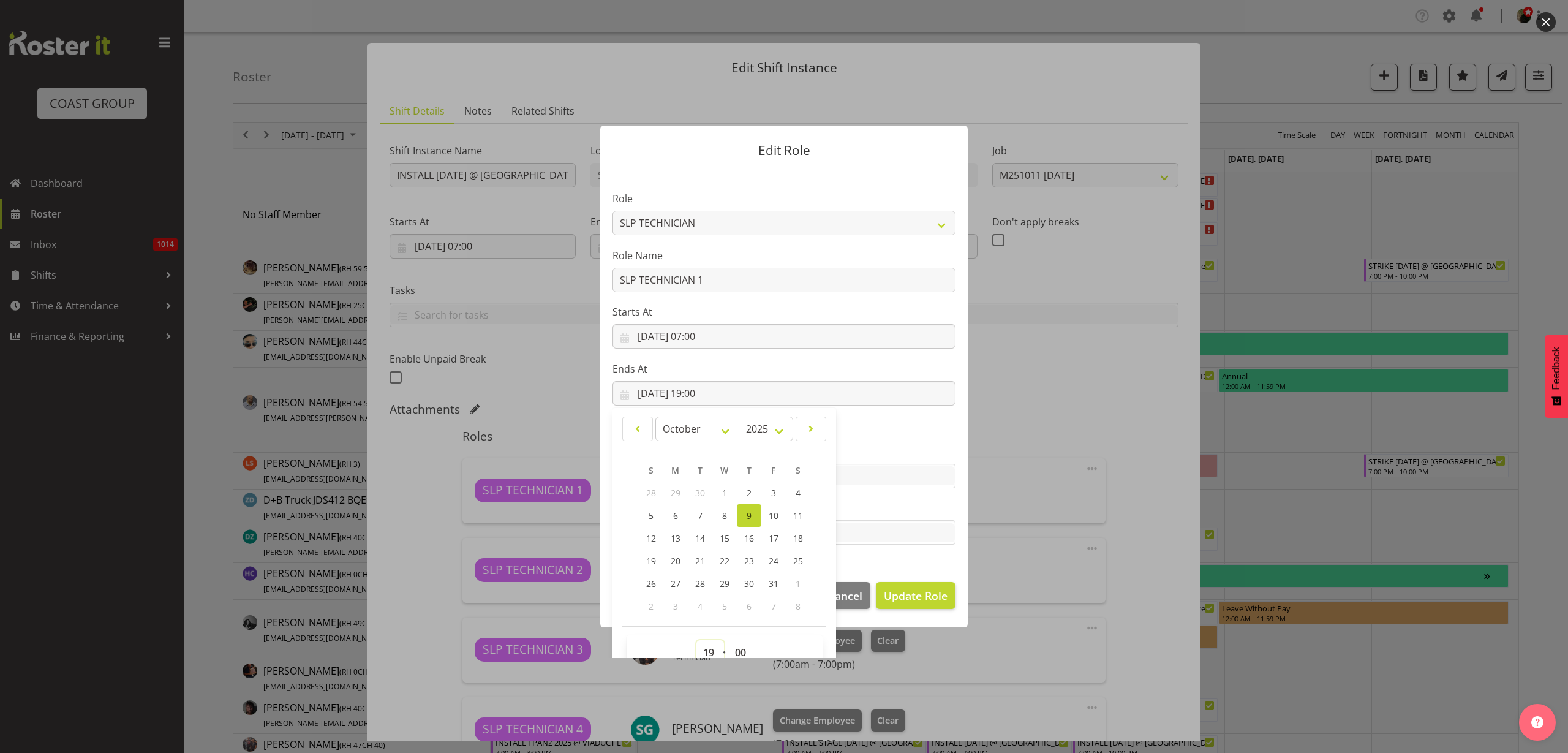
click at [701, 647] on select "00 01 02 03 04 05 06 07 08 09 10 11 12 13 14 15 16 17 18 19 20 21 22 23" at bounding box center [710, 653] width 27 height 25
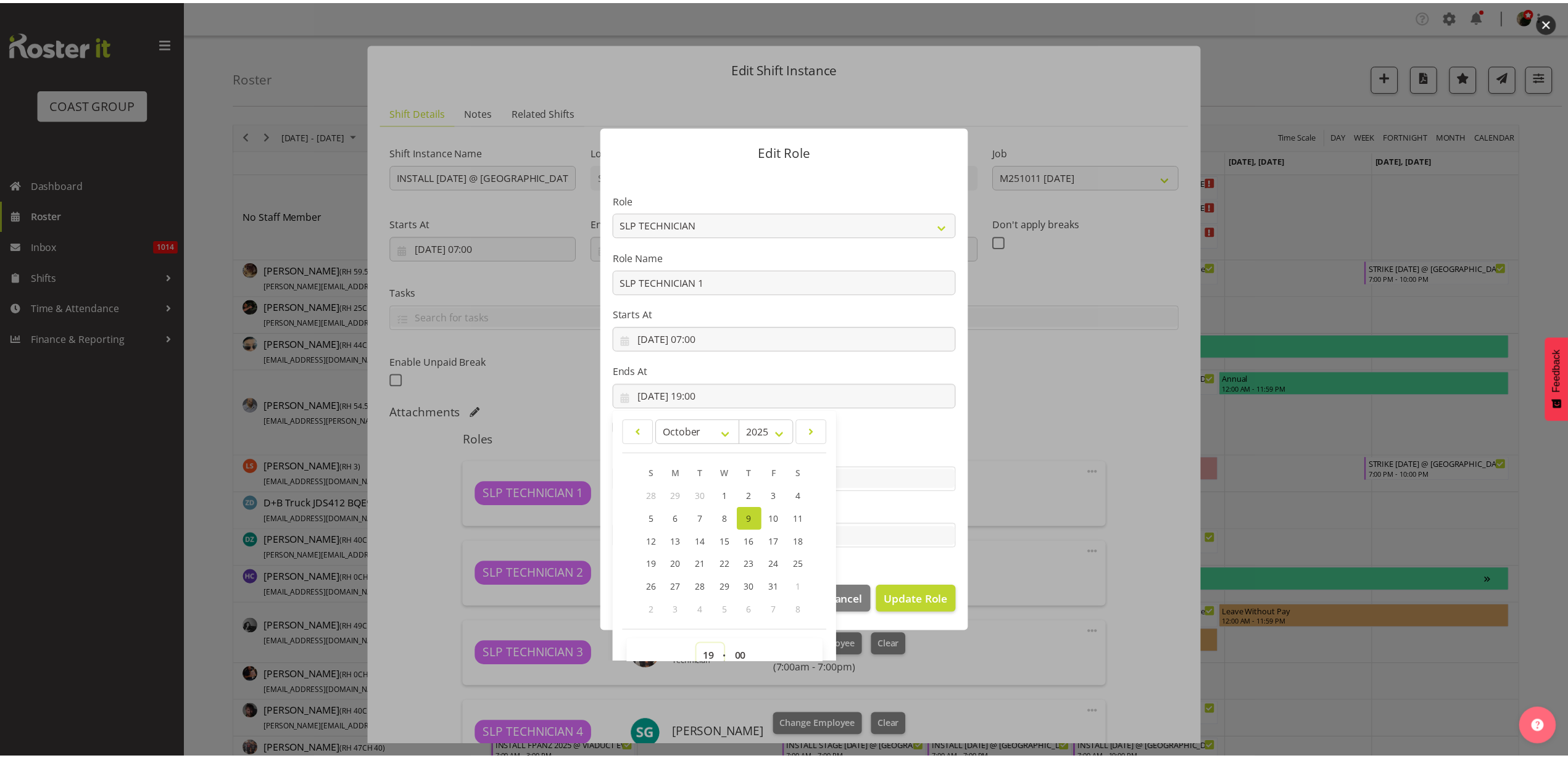
scroll to position [7, 0]
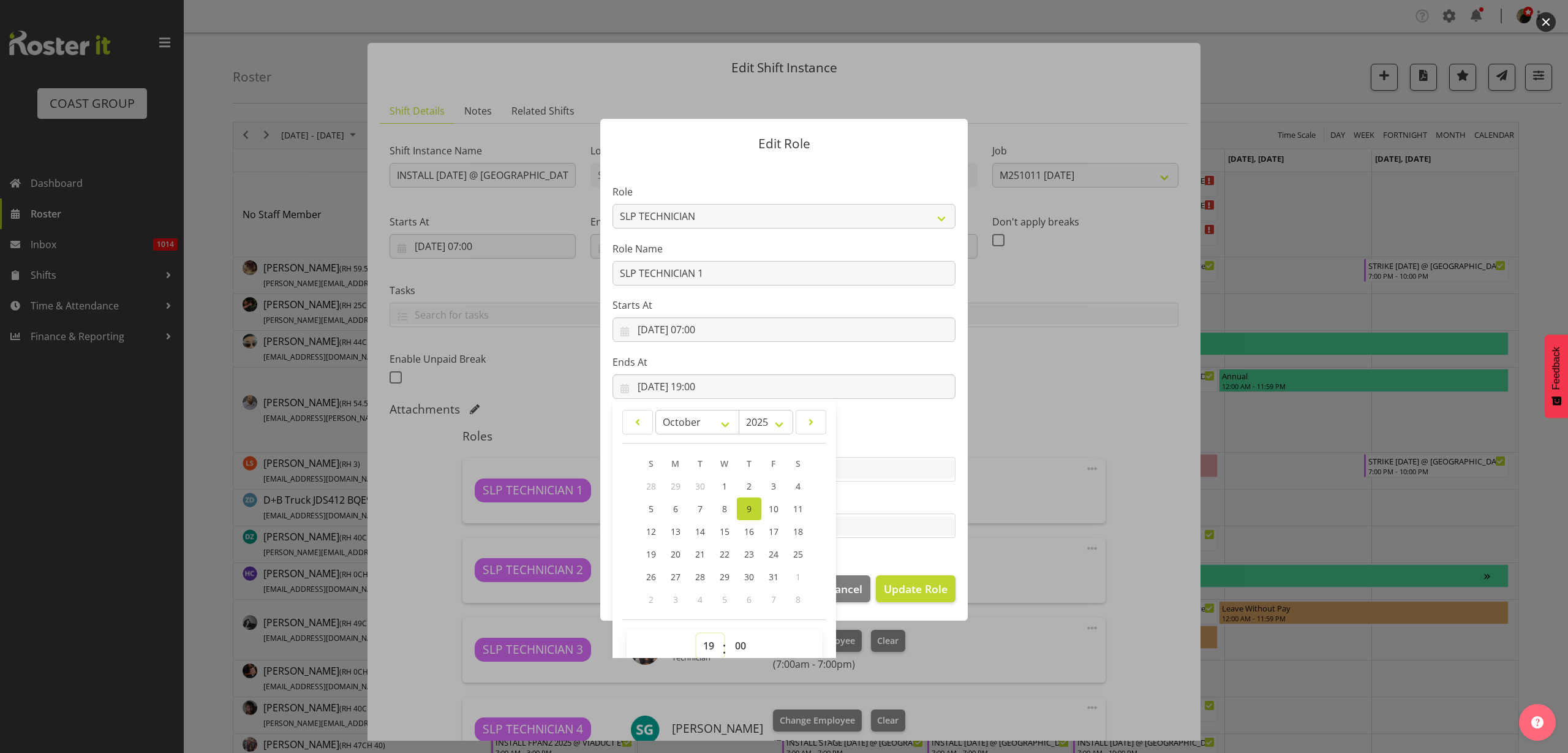
select select "12"
click at [697, 633] on select "00 01 02 03 04 05 06 07 08 09 10 11 12 13 14 15 16 17 18 19 20 21 22 23" at bounding box center [710, 646] width 27 height 25
type input "09/10/2025, 12:00"
click at [922, 588] on span "Update Role" at bounding box center [916, 589] width 64 height 16
select select
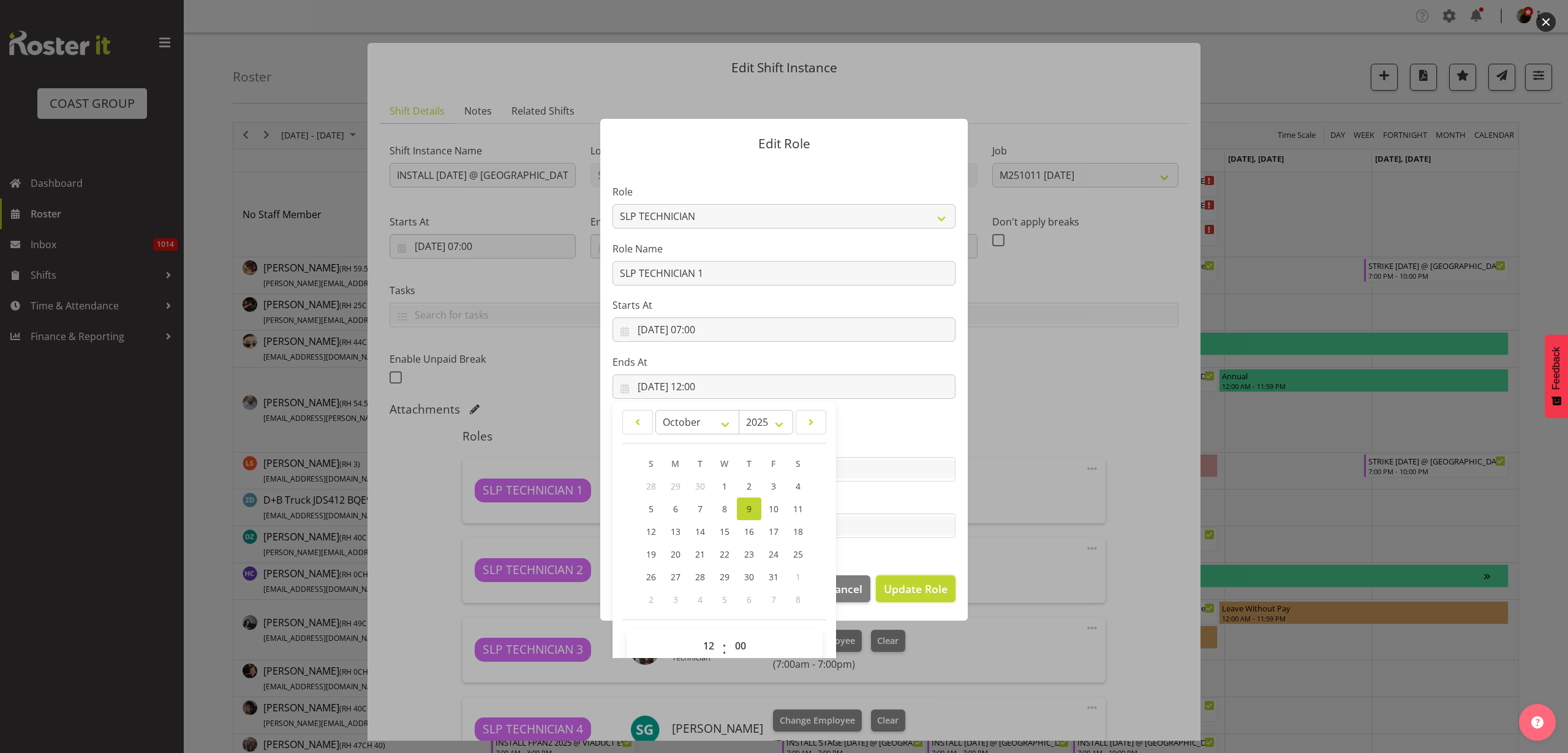
select select
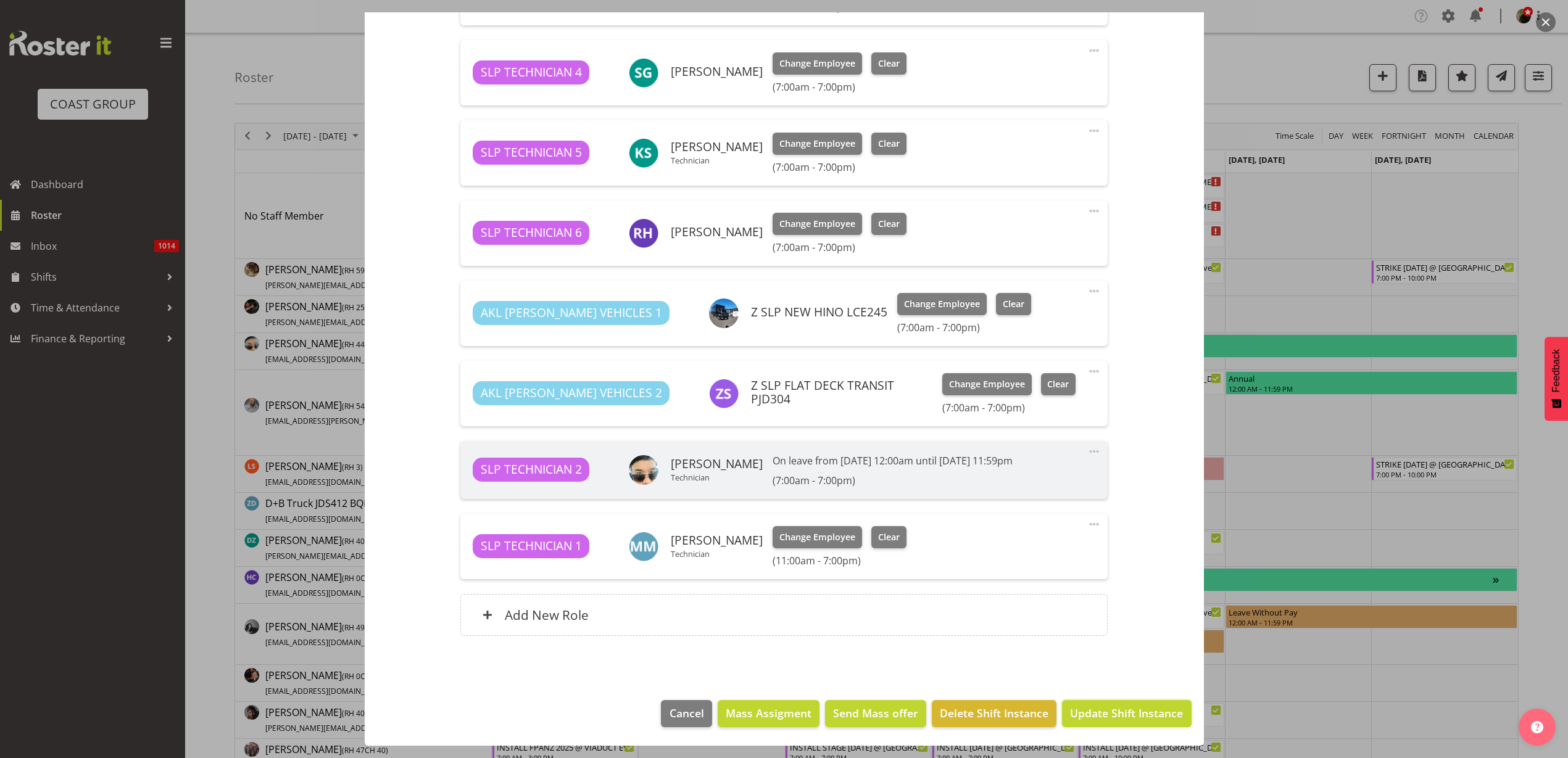
click at [1131, 713] on span "Update Shift Instance" at bounding box center [1127, 713] width 113 height 16
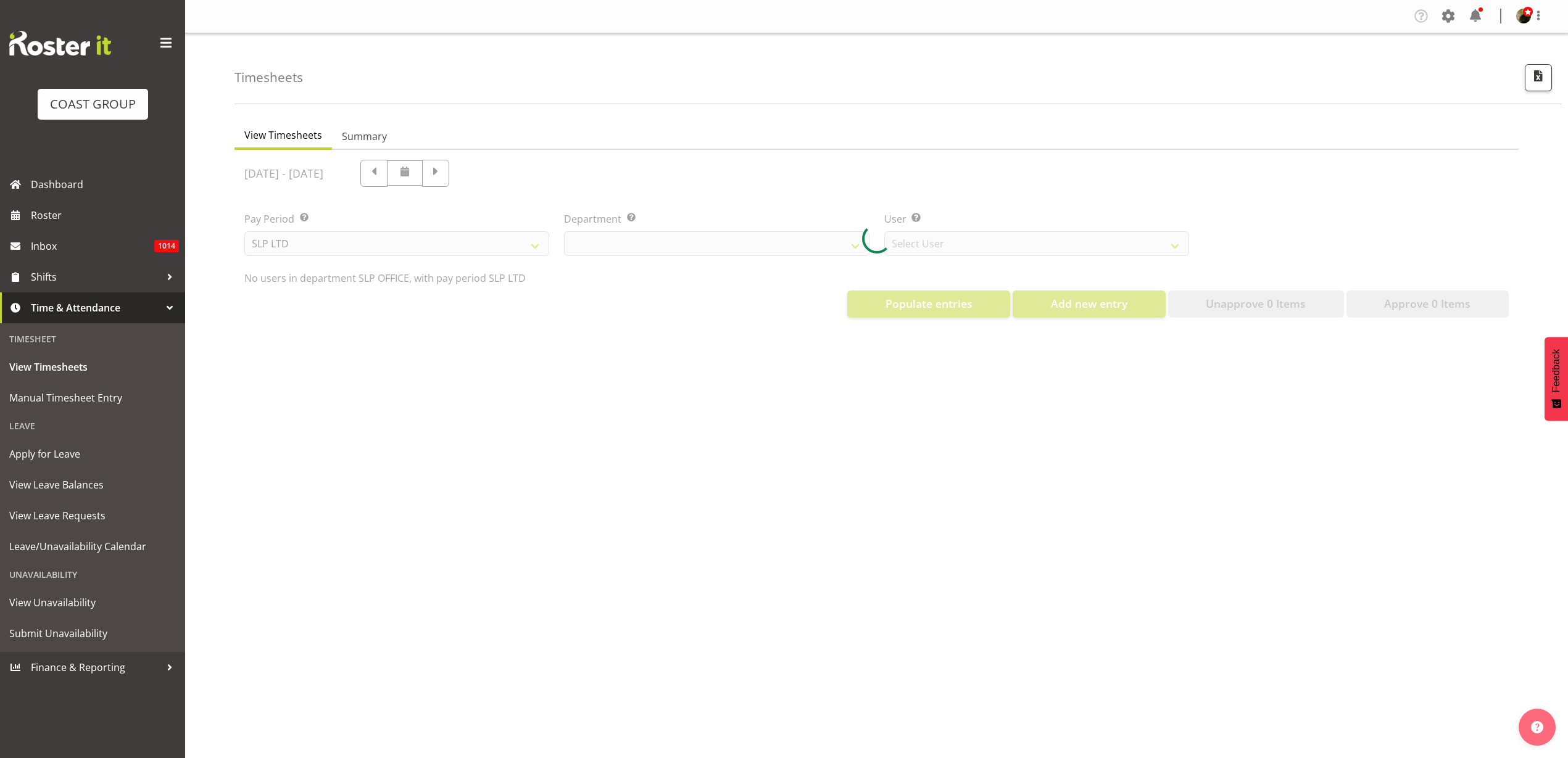
select select "25"
select select "7496"
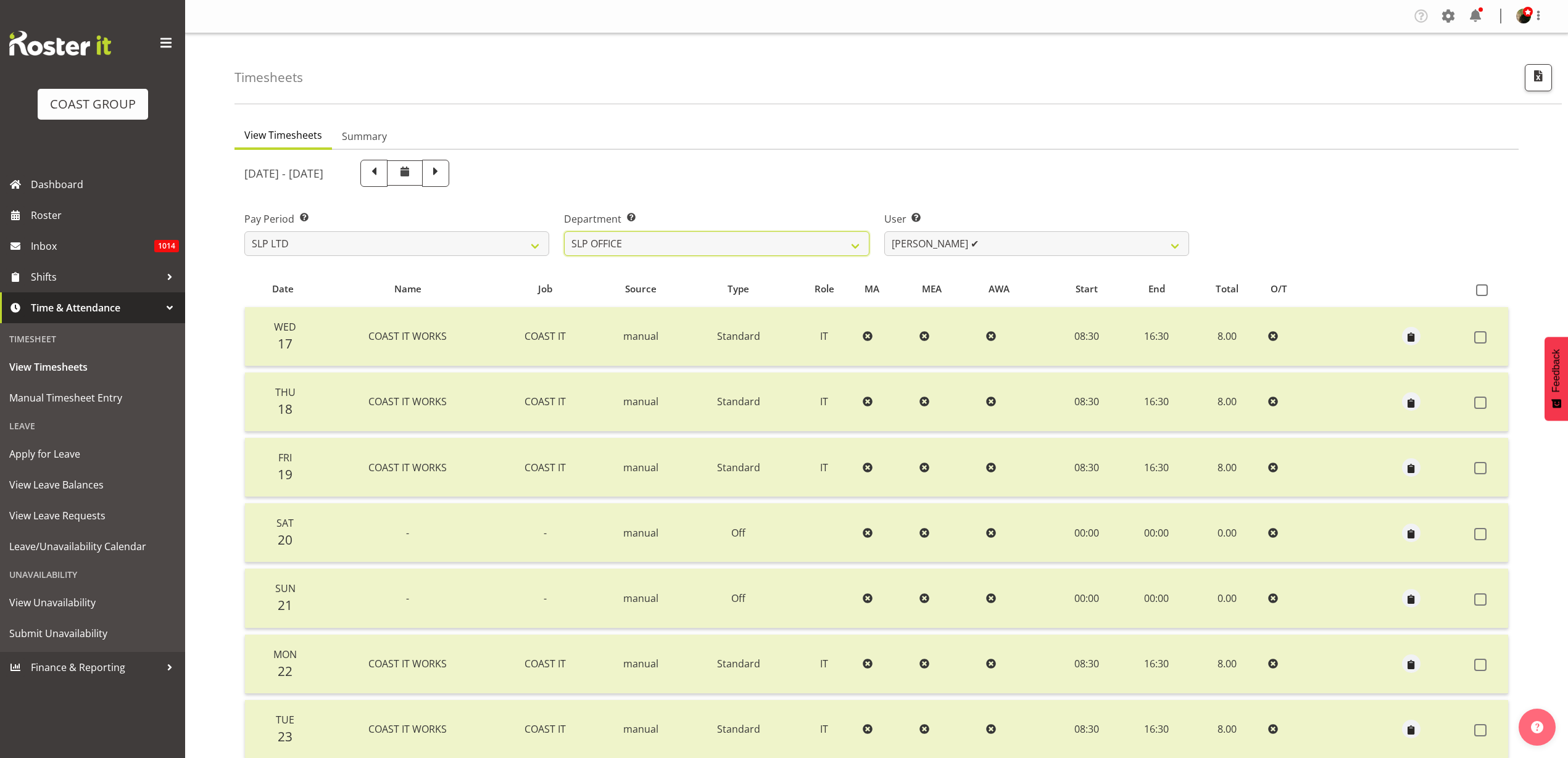
click at [670, 245] on select "SLP CHC SLP OFFICE SLP PRODUCTION SLP TRADE" at bounding box center [717, 244] width 305 height 25
select select "390"
click at [564, 231] on select "SLP CHC SLP OFFICE SLP PRODUCTION SLP TRADE" at bounding box center [717, 244] width 305 height 25
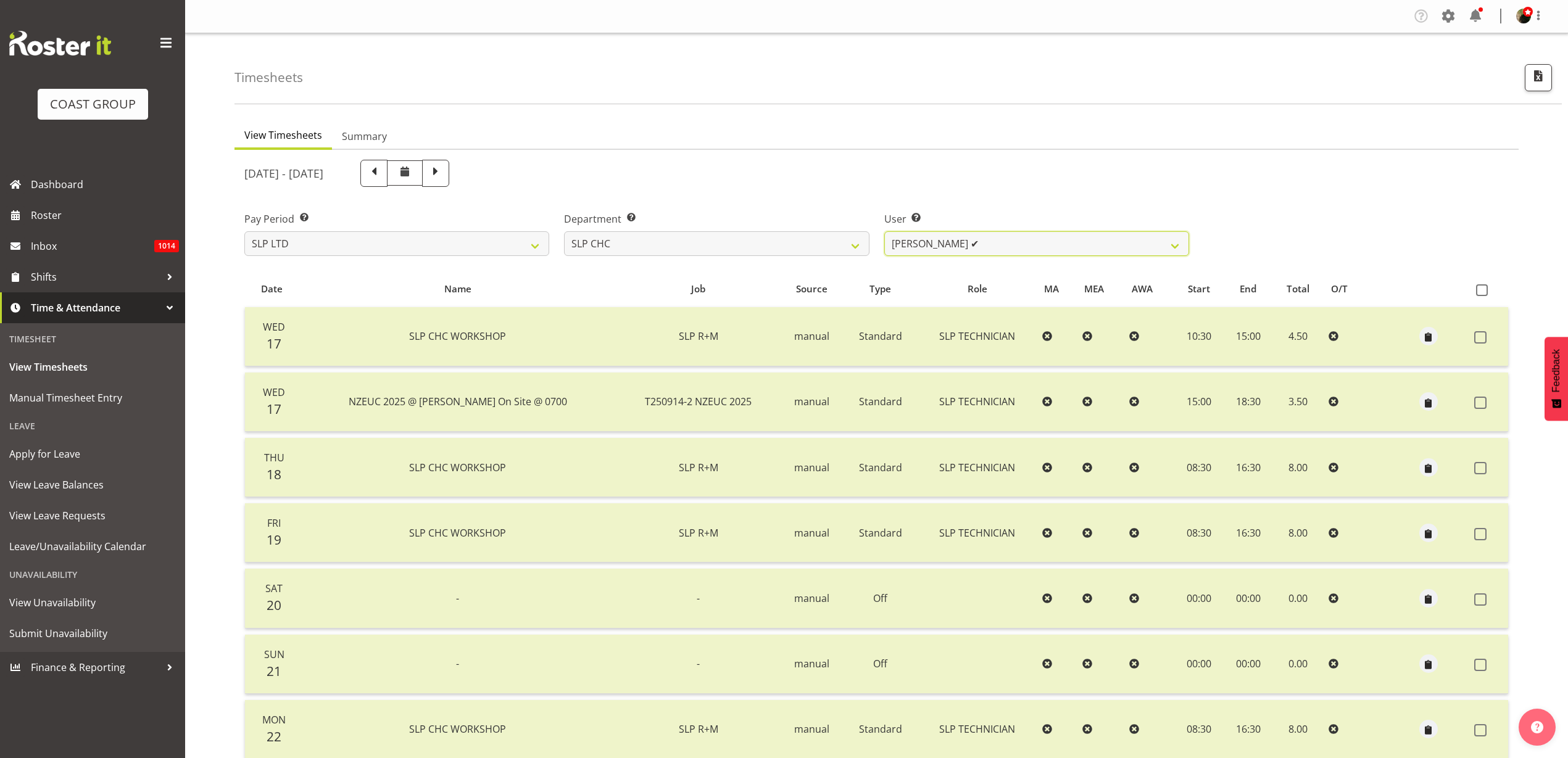
click at [1029, 243] on select "Rosey McKimmie ✔ Shaun Dalgetty ❌ Stuart Korunic ✔" at bounding box center [1037, 244] width 305 height 25
select select "263"
click at [885, 231] on select "Rosey McKimmie ✔ Shaun Dalgetty ❌ Stuart Korunic ✔" at bounding box center [1037, 244] width 305 height 25
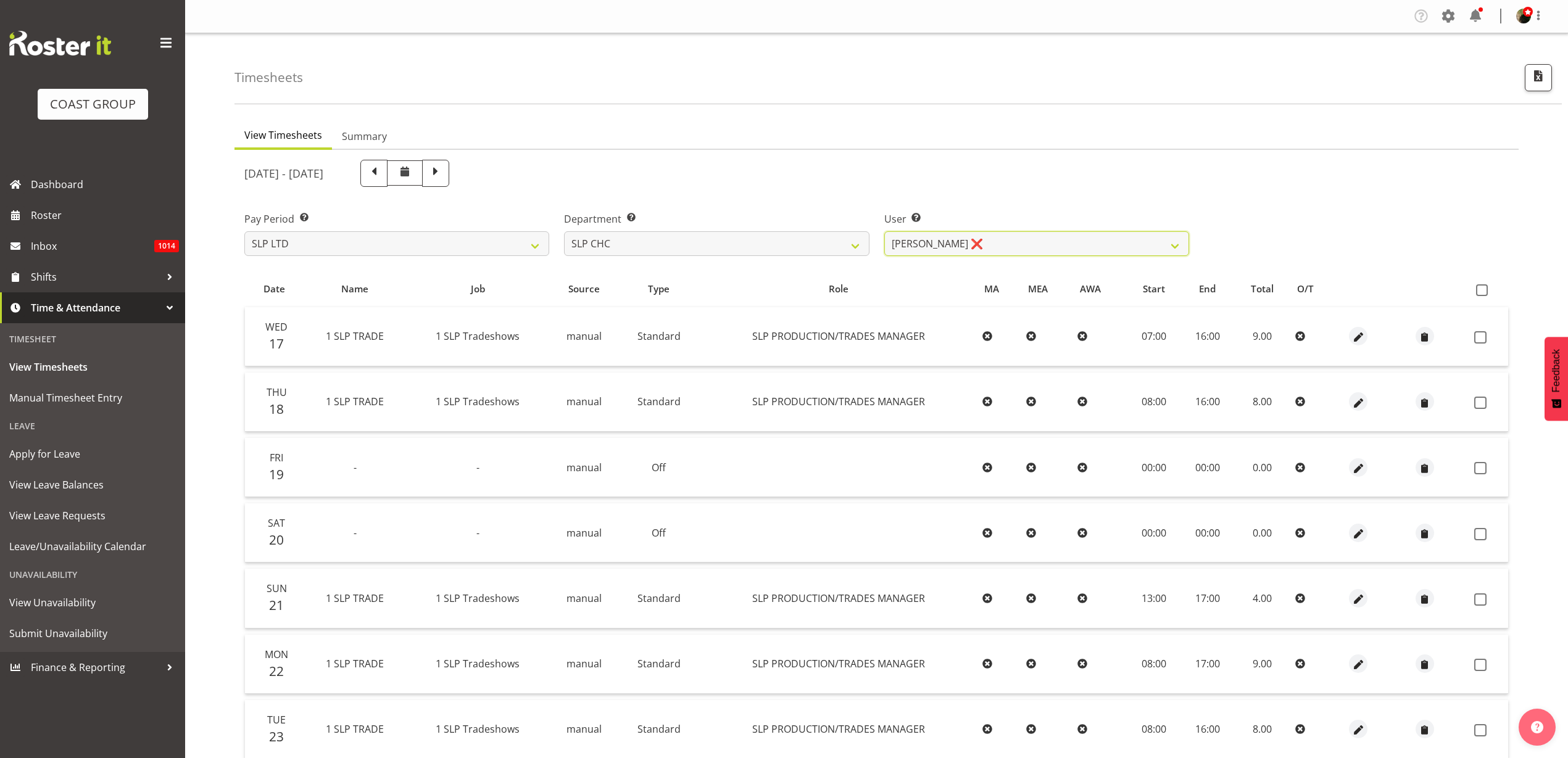
scroll to position [103, 0]
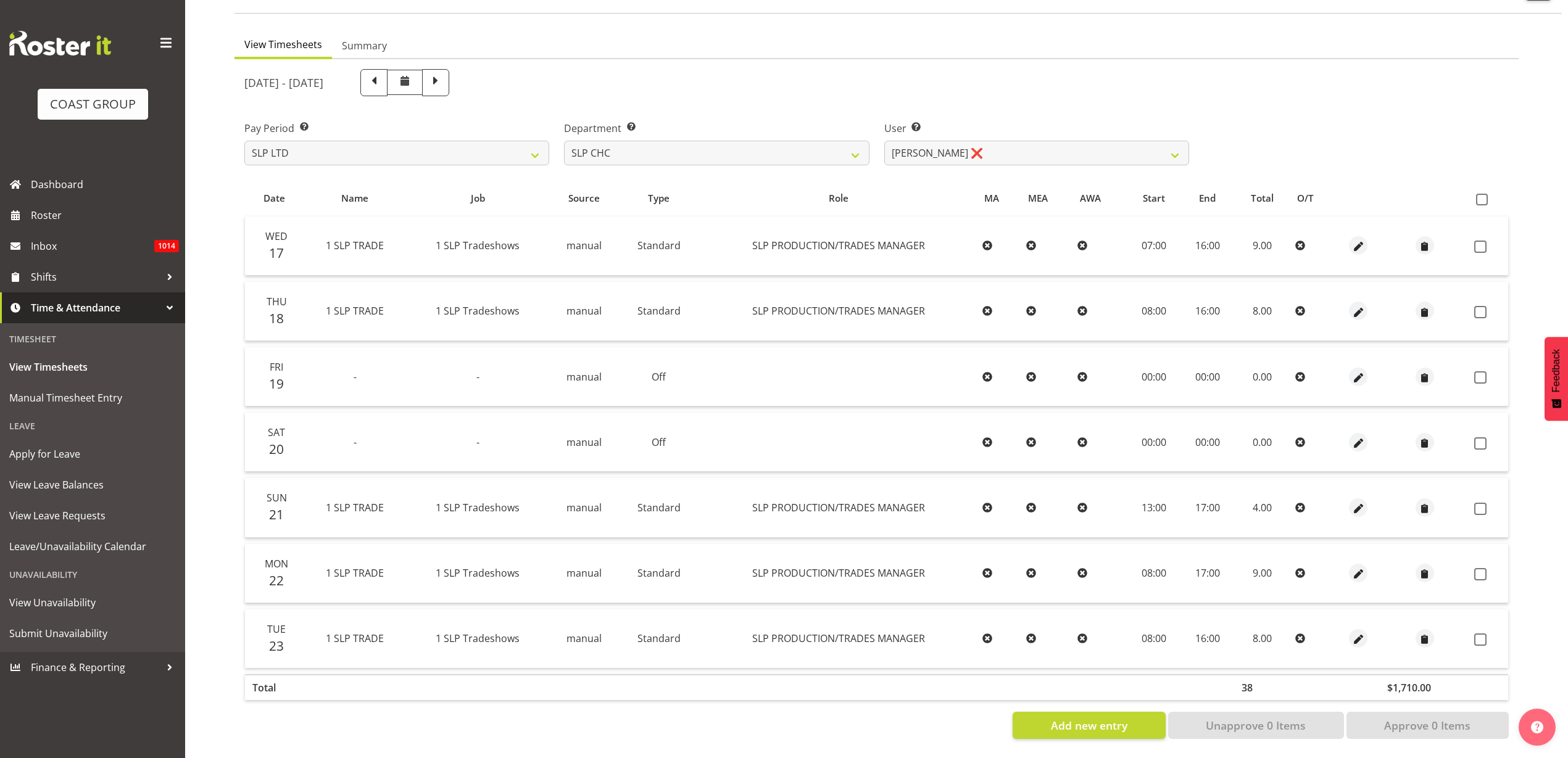
click at [1484, 194] on span at bounding box center [1482, 200] width 12 height 12
click at [1484, 195] on input "checkbox" at bounding box center [1480, 199] width 8 height 8
checkbox input "true"
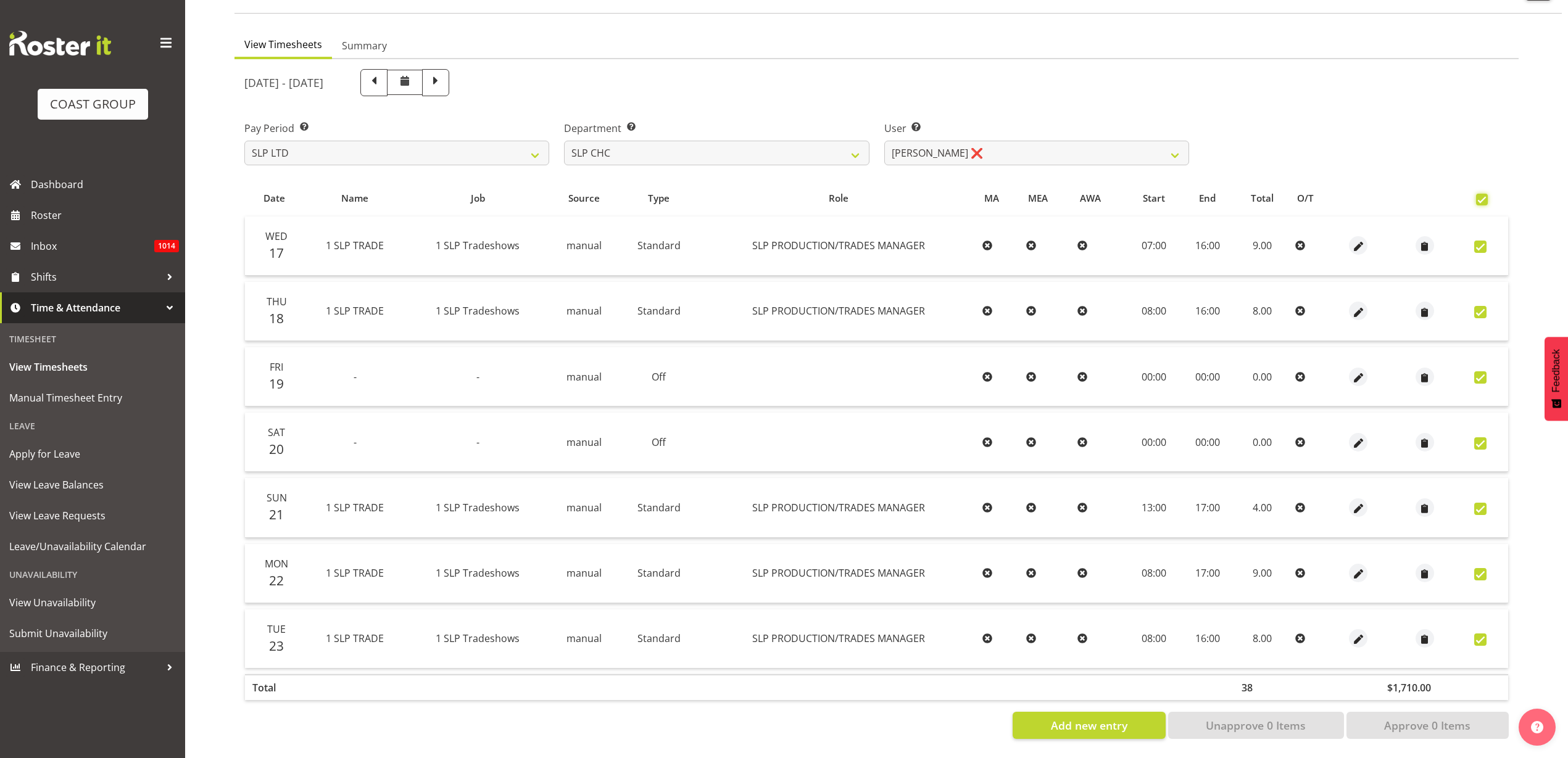
checkbox input "true"
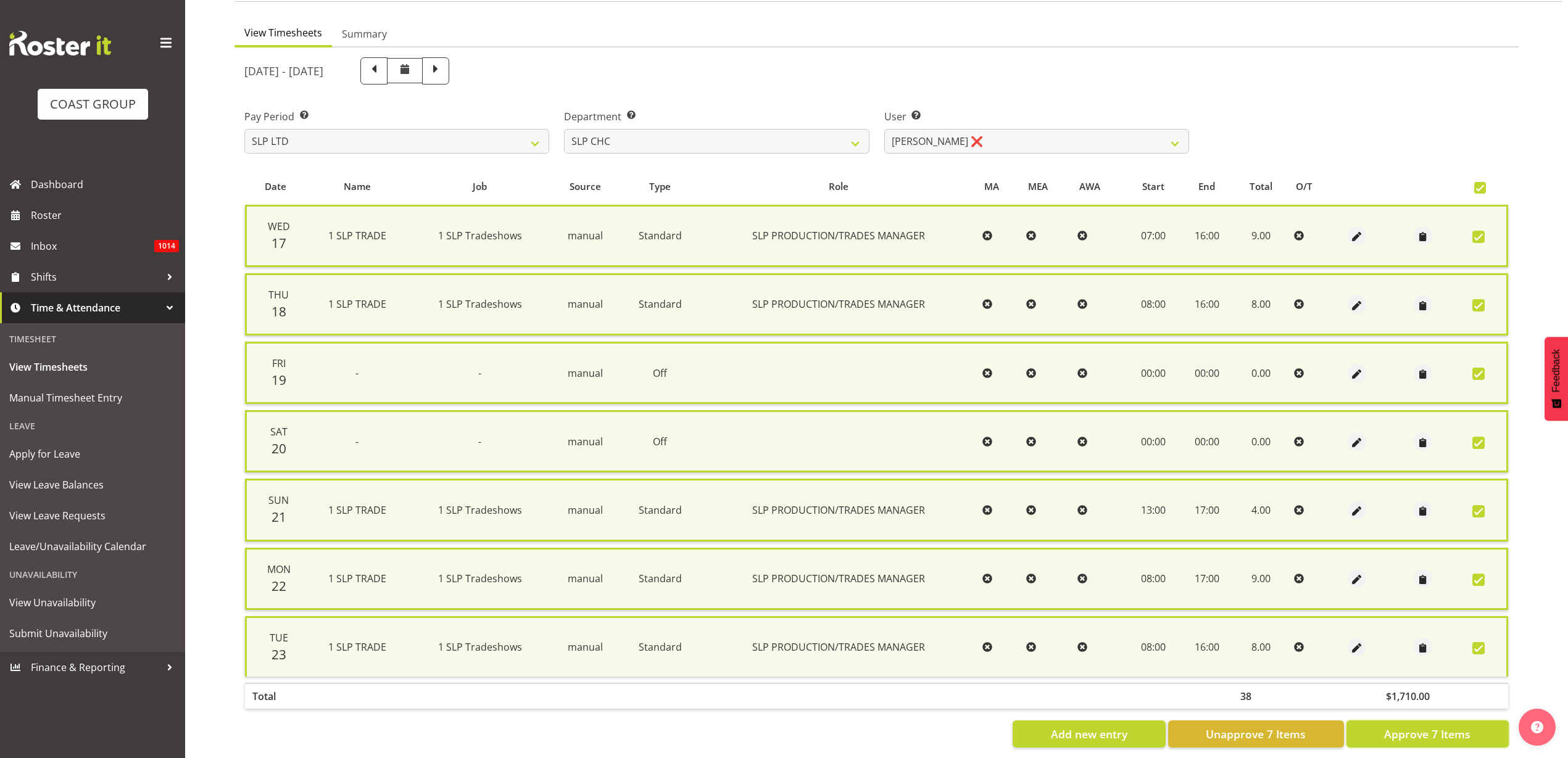
click at [1426, 734] on span "Approve 7 Items" at bounding box center [1427, 734] width 86 height 16
checkbox input "false"
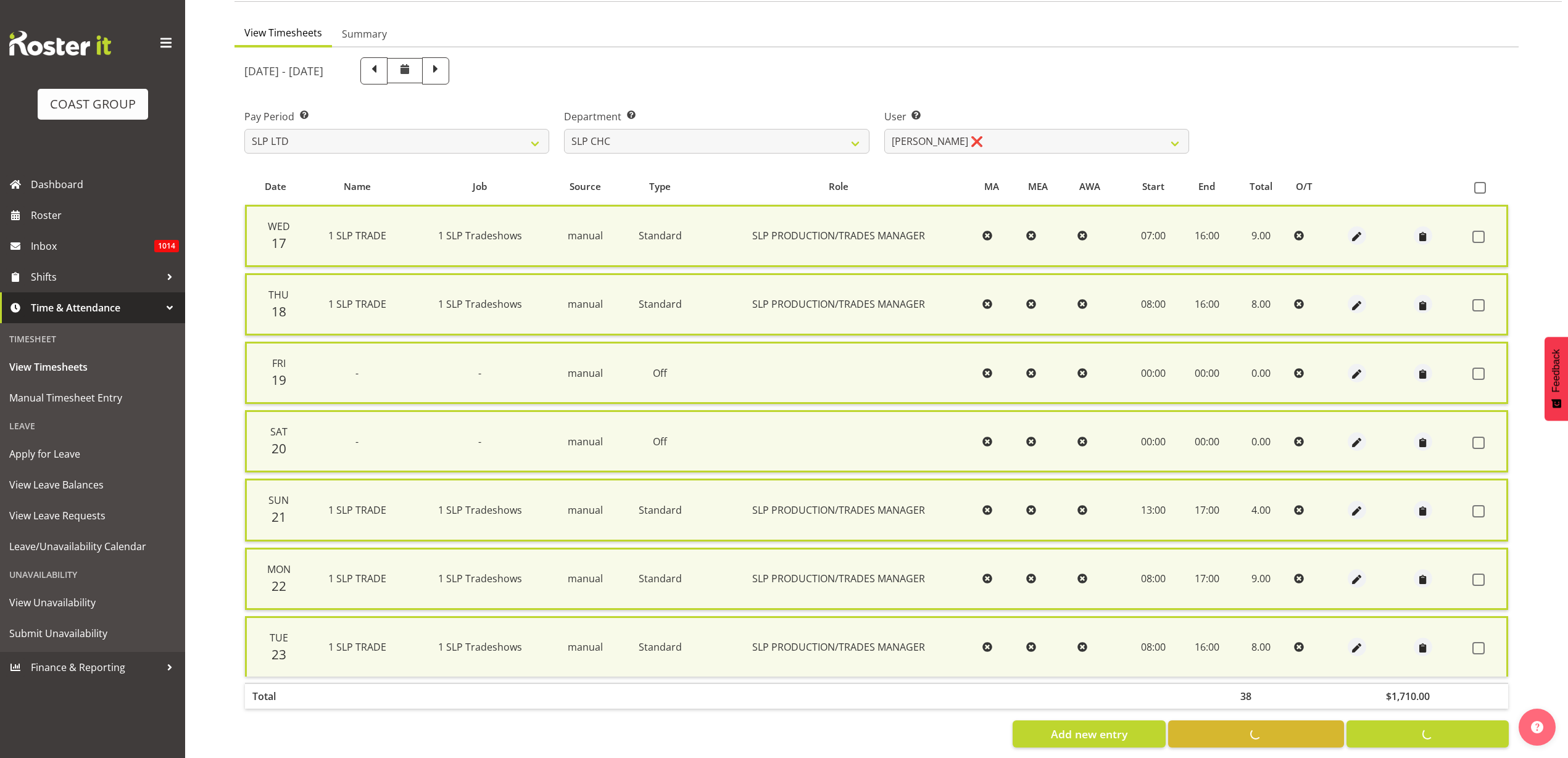
checkbox input "false"
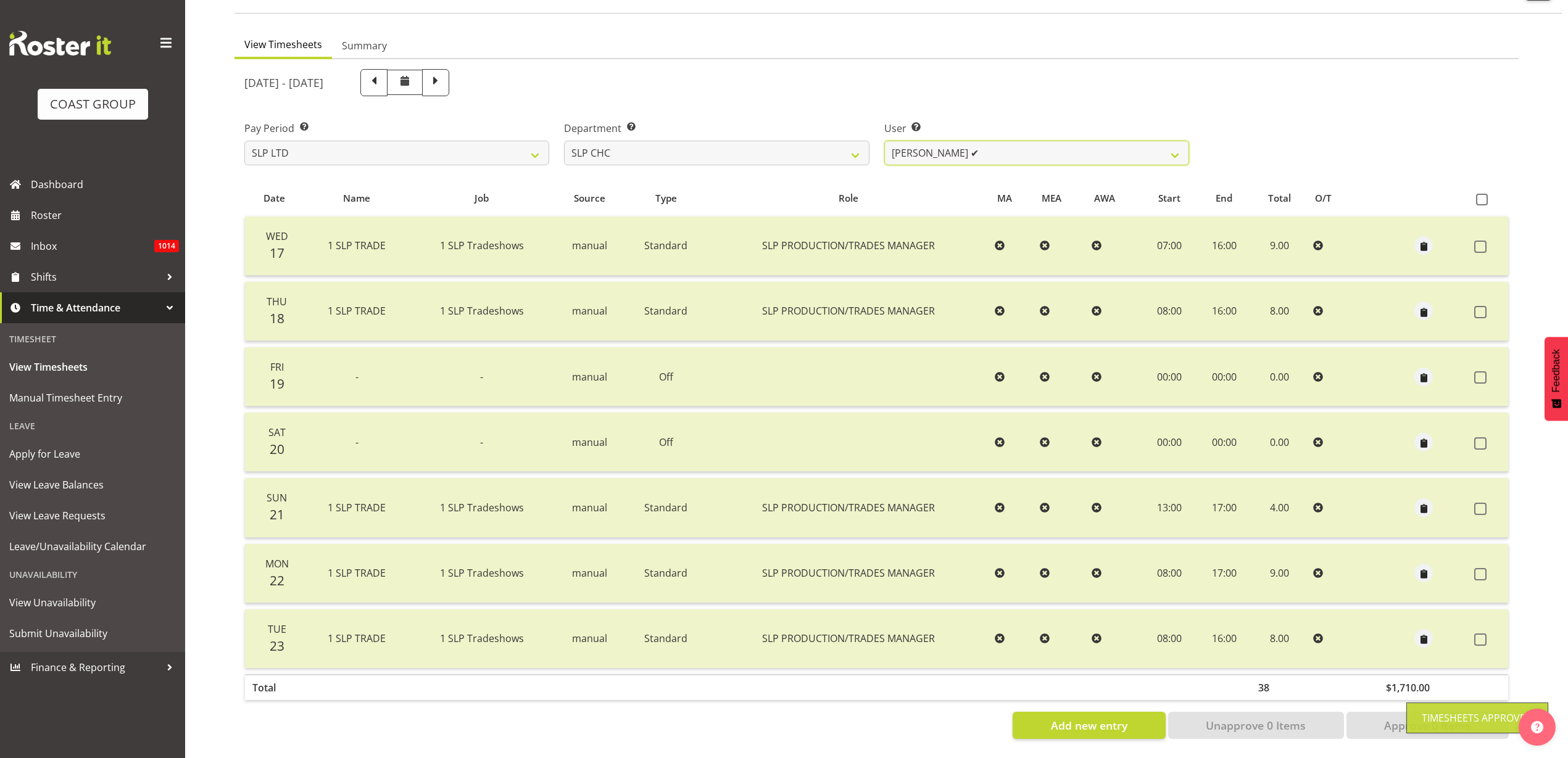
click at [986, 143] on select "Rosey McKimmie ✔ Shaun Dalgetty ✔ Stuart Korunic ✔" at bounding box center [1037, 153] width 305 height 25
click at [758, 141] on select "SLP CHC SLP OFFICE SLP PRODUCTION SLP TRADE" at bounding box center [717, 153] width 305 height 25
select select "25"
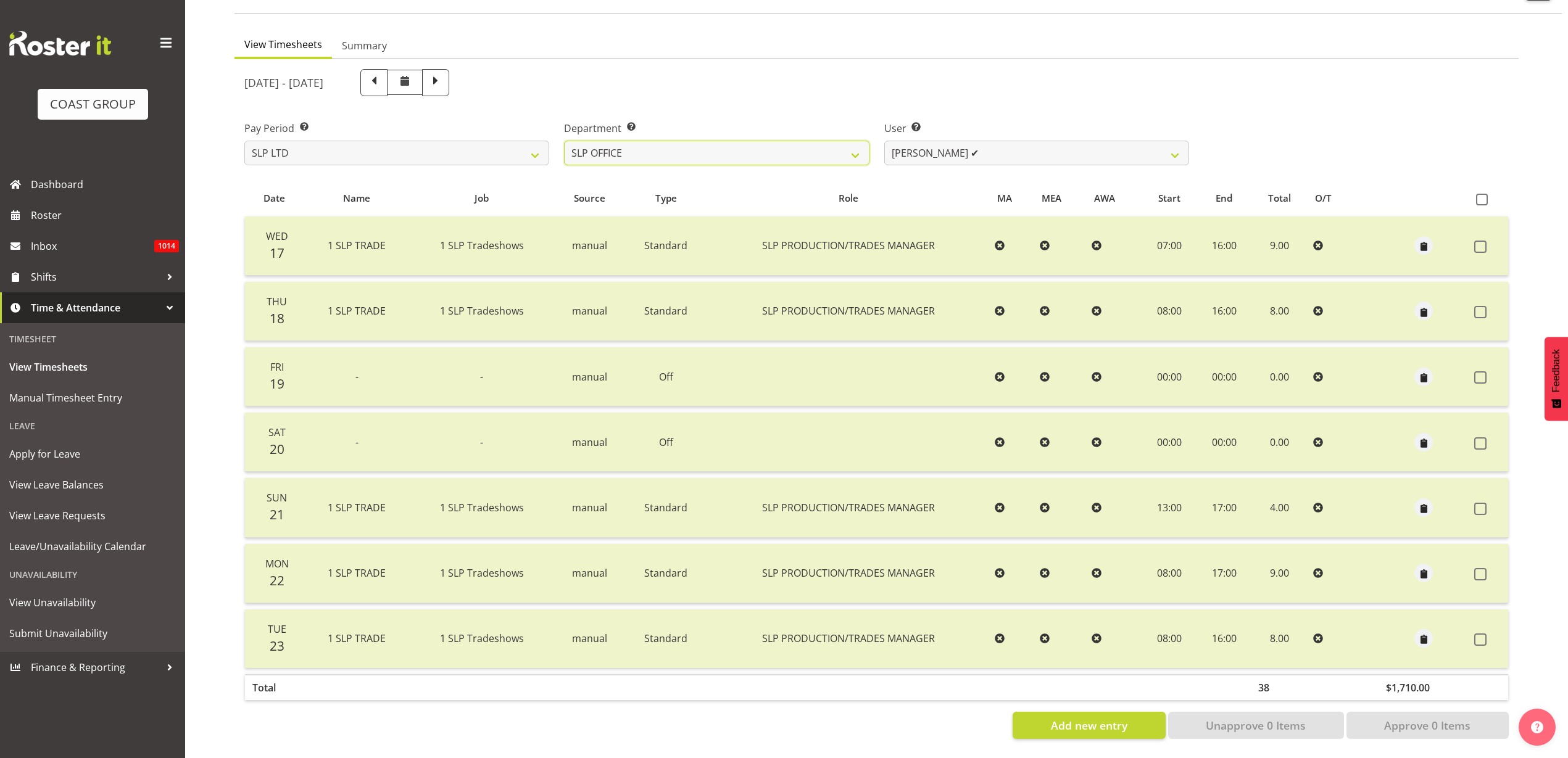
click at [564, 141] on select "SLP CHC SLP OFFICE SLP PRODUCTION SLP TRADE" at bounding box center [717, 153] width 305 height 25
select select "7496"
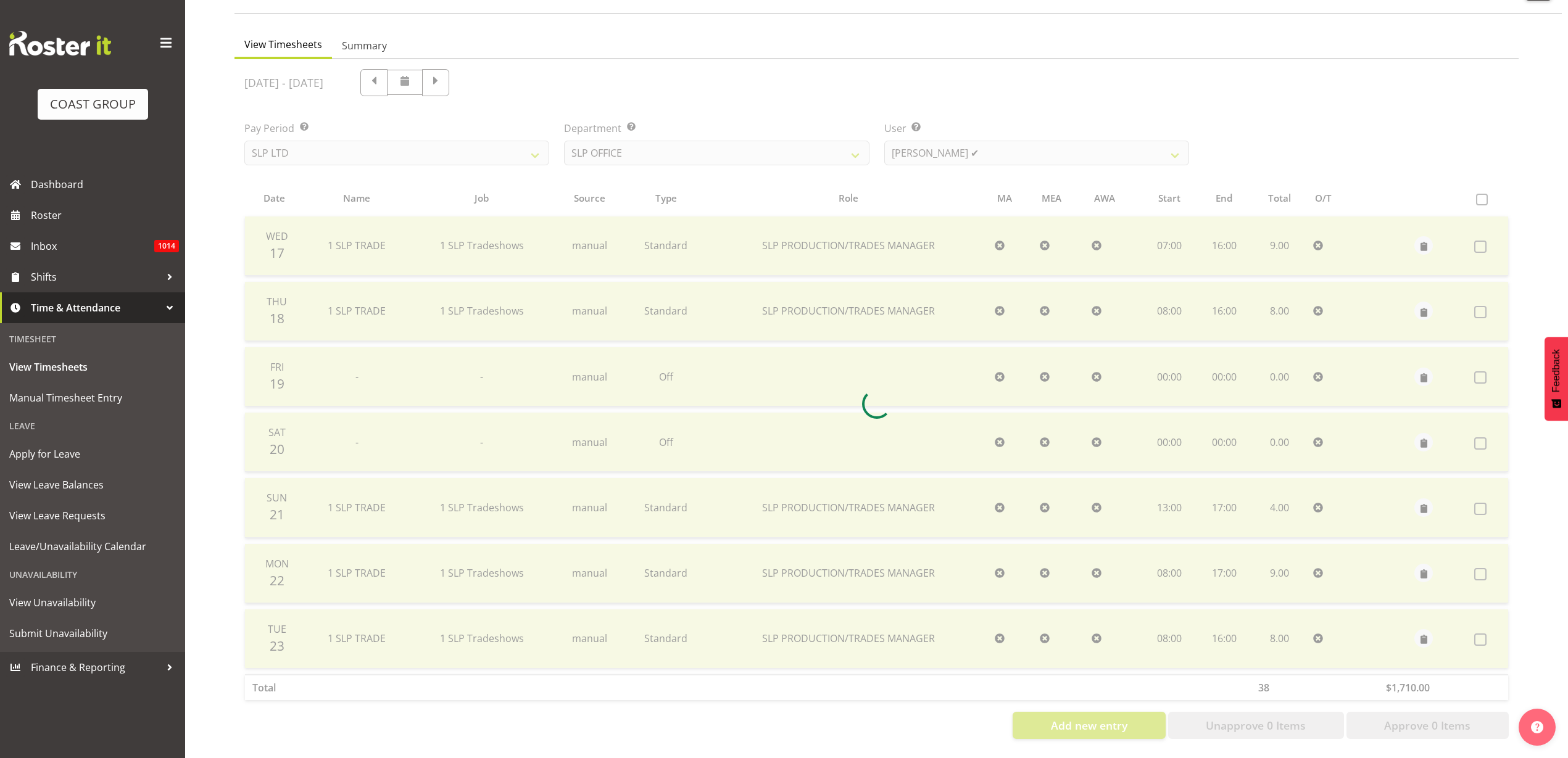
click at [1085, 140] on div at bounding box center [877, 404] width 1285 height 690
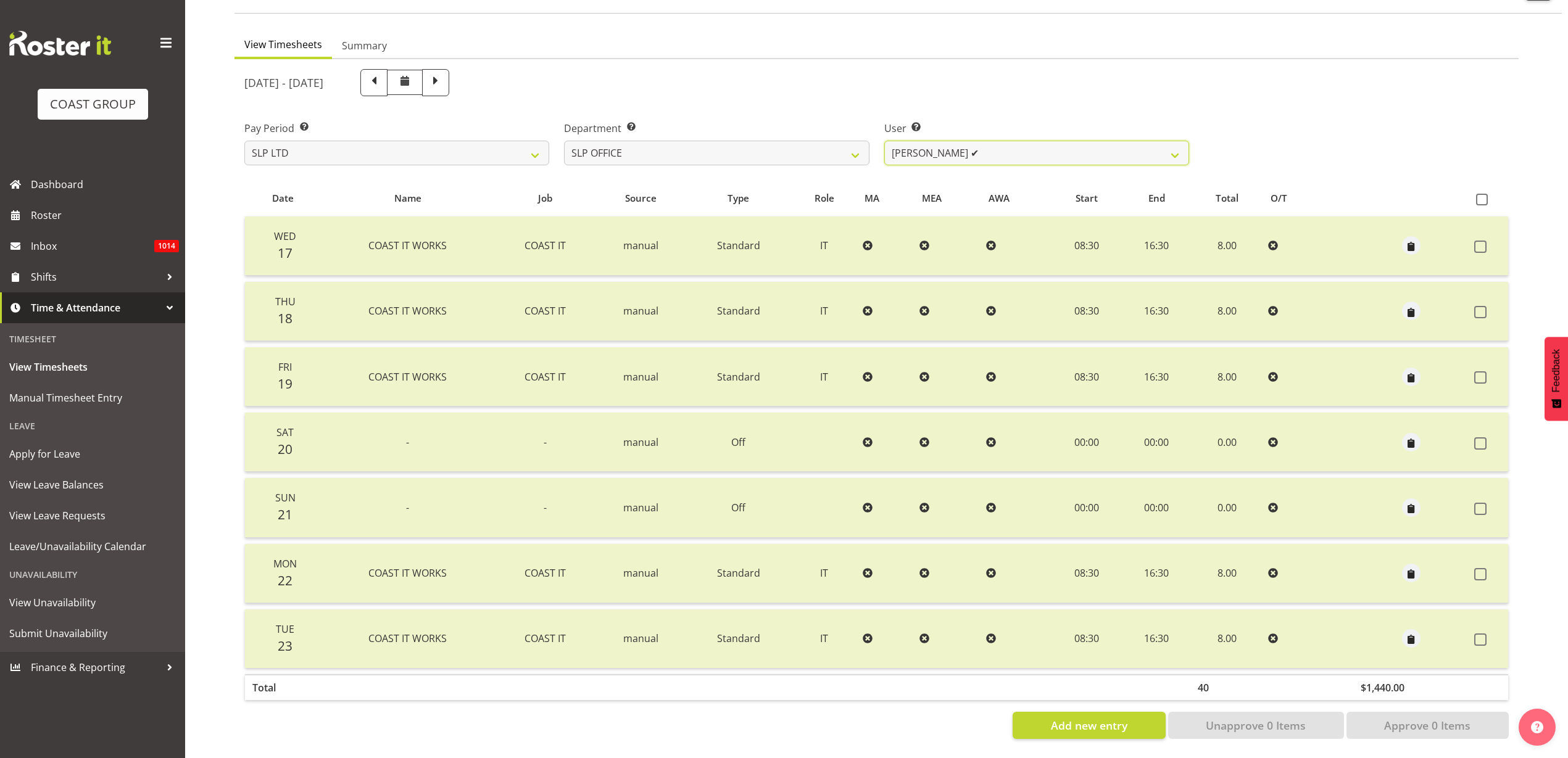
click at [1031, 141] on select "Daniel Zhou ✔ Jason Adams ✔ Micah Hetrick ✔" at bounding box center [1037, 153] width 305 height 25
click at [776, 146] on select "SLP CHC SLP OFFICE SLP PRODUCTION SLP TRADE" at bounding box center [717, 153] width 305 height 25
click at [564, 141] on select "SLP CHC SLP OFFICE SLP PRODUCTION SLP TRADE" at bounding box center [717, 153] width 305 height 25
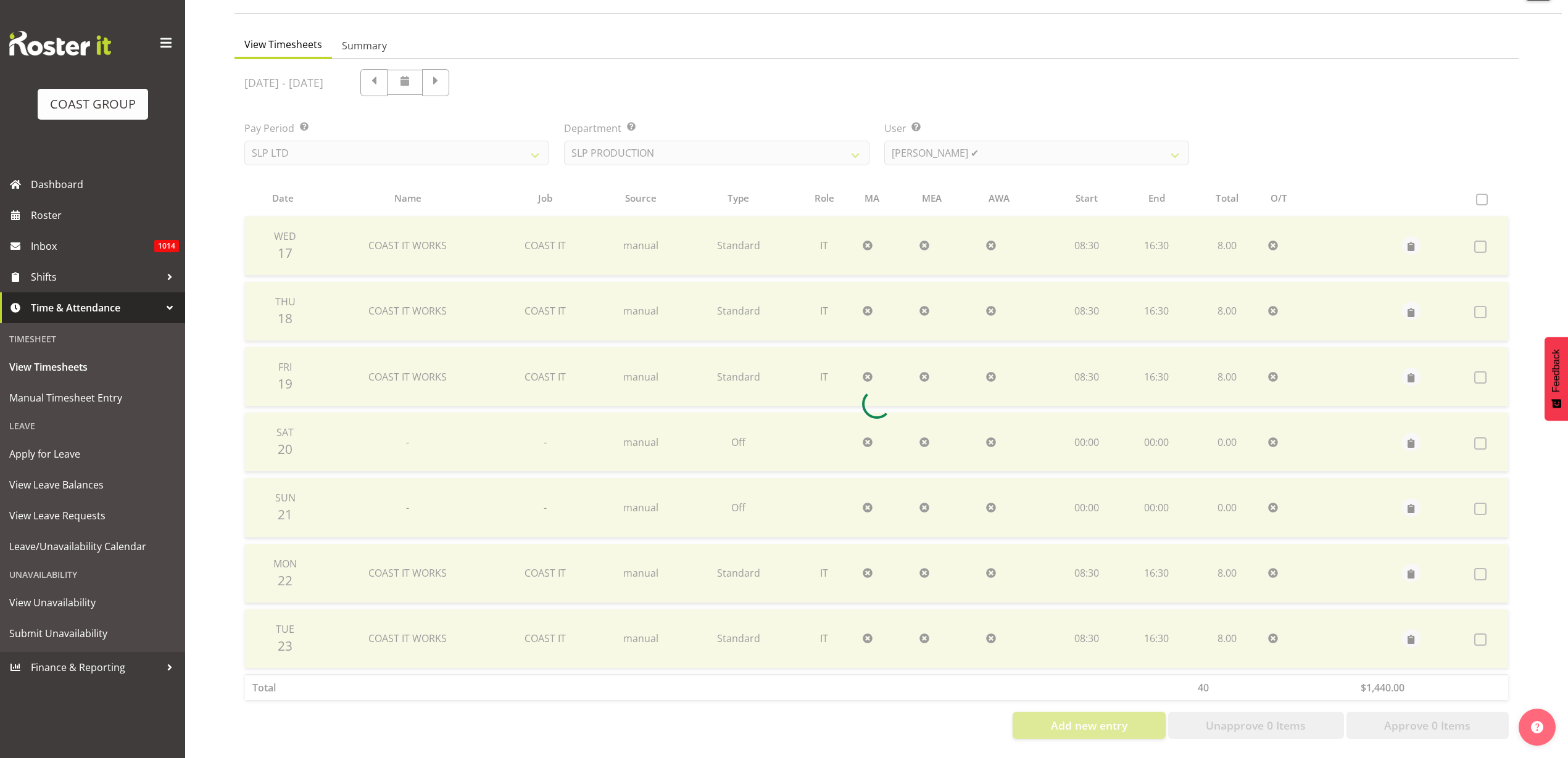
click at [1026, 124] on div at bounding box center [877, 404] width 1285 height 690
click at [1023, 143] on div at bounding box center [877, 404] width 1285 height 690
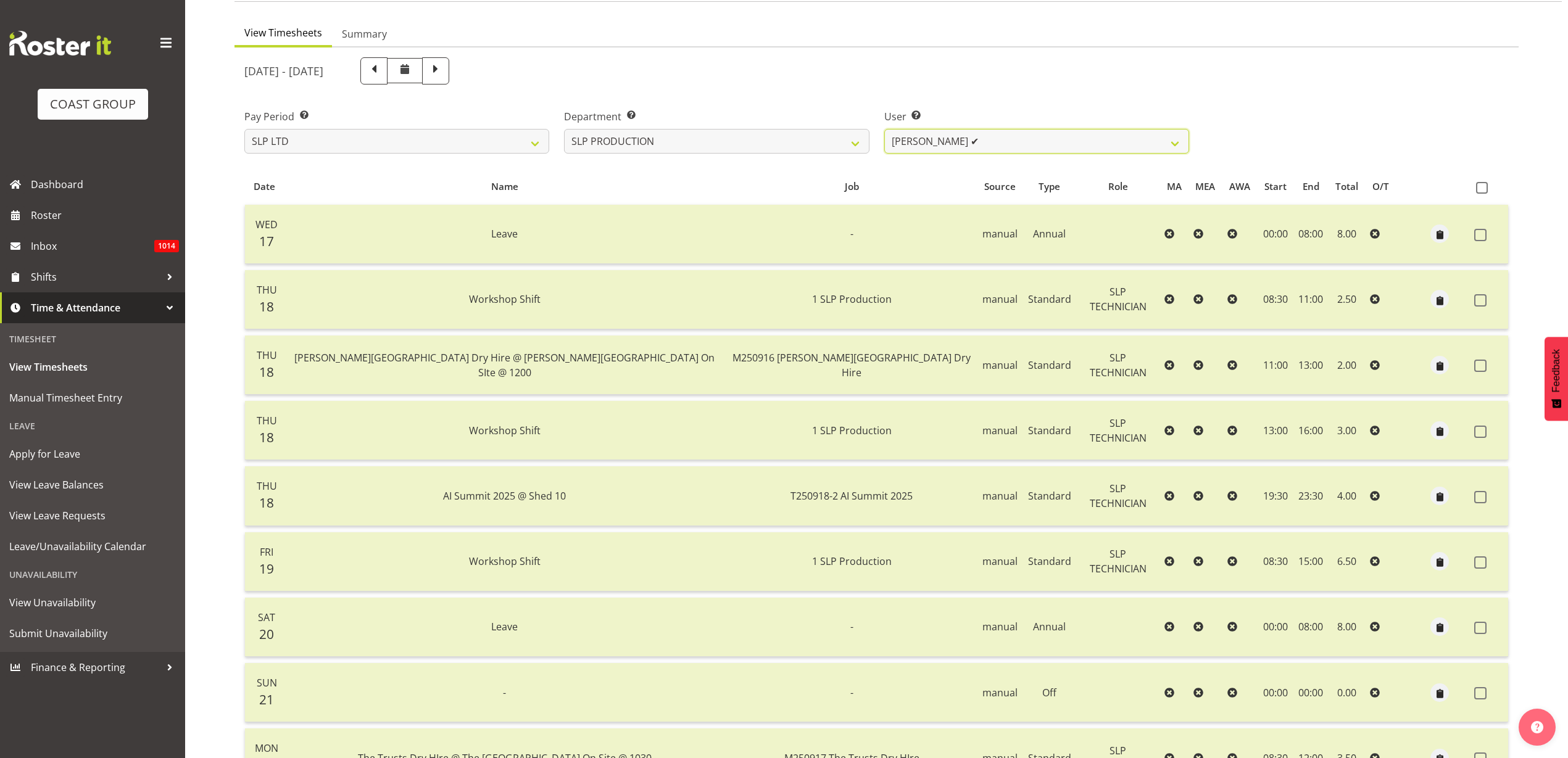
click at [1006, 143] on select "Aaron Grant ✔ Alan Burrows ✔ Coel Phillips ✔ Kent Stevens ✔ Kes David ✔ Mark Ph…" at bounding box center [1037, 141] width 305 height 25
drag, startPoint x: 740, startPoint y: 148, endPoint x: 733, endPoint y: 145, distance: 7.6
click at [740, 148] on select "SLP CHC SLP OFFICE SLP PRODUCTION SLP TRADE" at bounding box center [717, 141] width 305 height 25
select select "23"
click at [564, 129] on select "SLP CHC SLP OFFICE SLP PRODUCTION SLP TRADE" at bounding box center [717, 141] width 305 height 25
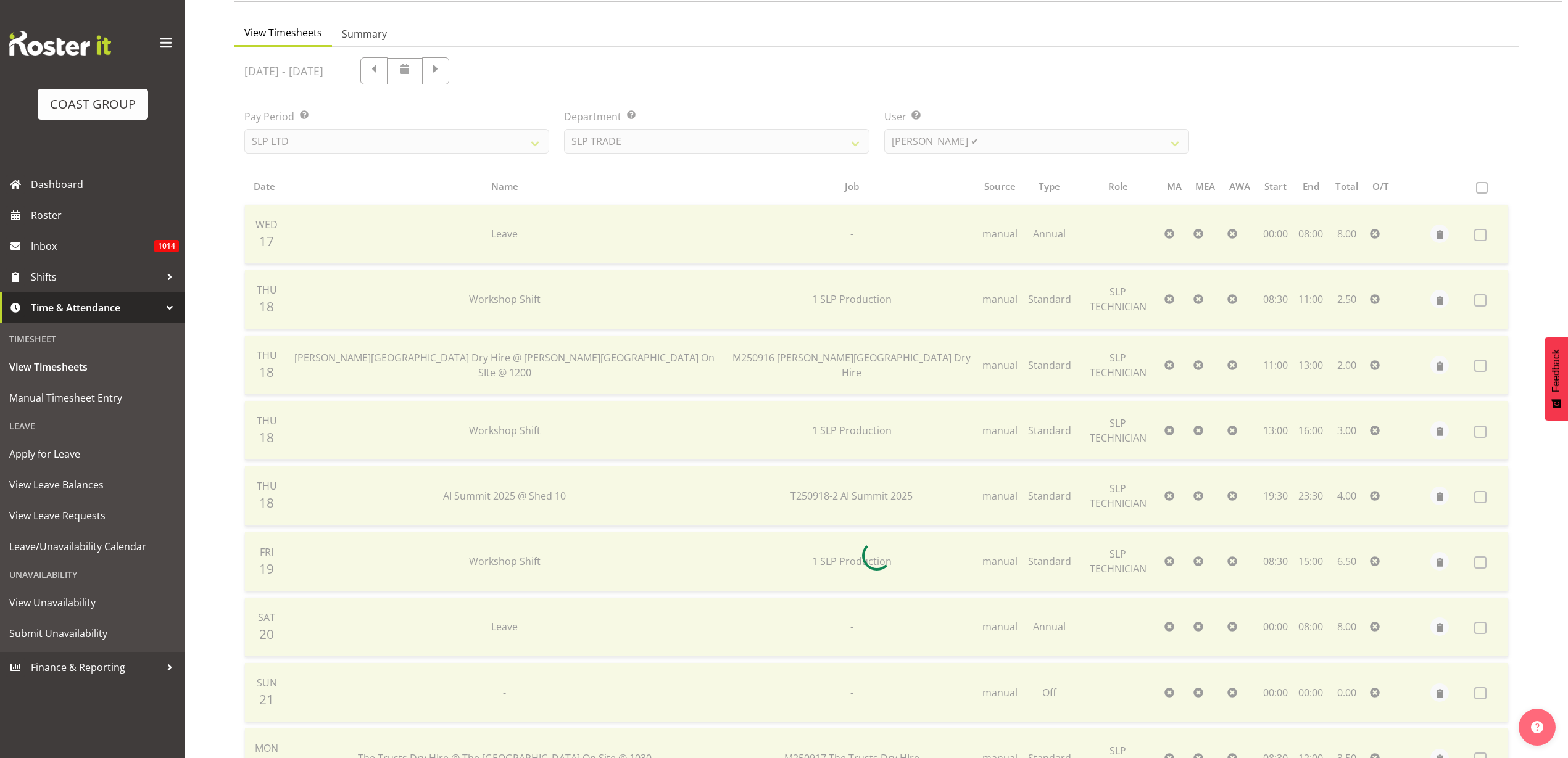
click at [1092, 128] on div at bounding box center [877, 556] width 1285 height 1017
click at [1081, 138] on div at bounding box center [877, 556] width 1285 height 1017
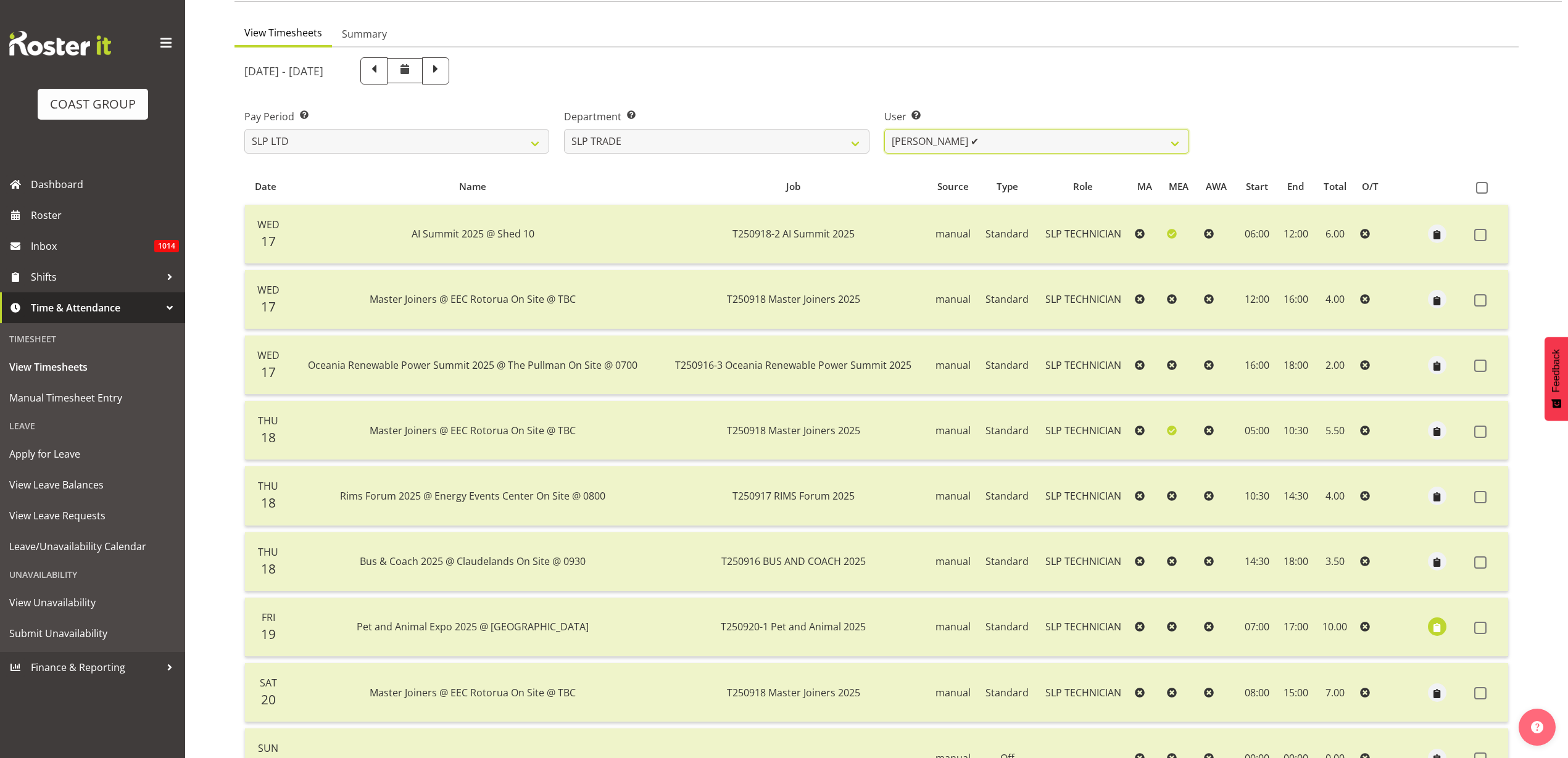
click at [1014, 138] on select "Aof Anujarawat ✔ Han Chaleerin ✔ Hayden Watts ✔ Jack Brewer ✔ Jesse Hawira ✔ Jo…" at bounding box center [1037, 141] width 305 height 25
click at [1149, 116] on label "User Select user. Note: This is filtered down by the previous two drop-down ite…" at bounding box center [1037, 116] width 305 height 15
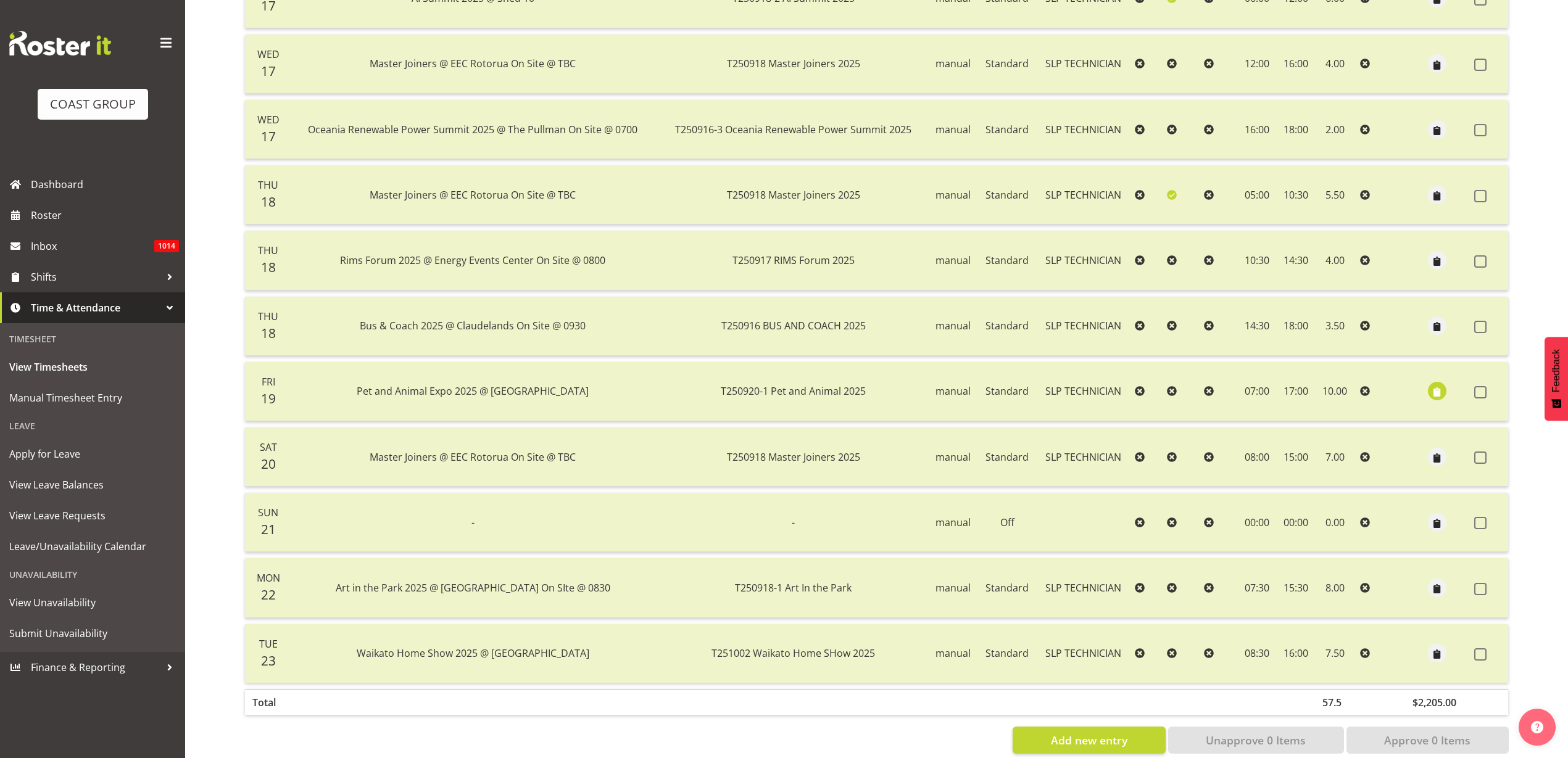
scroll to position [365, 0]
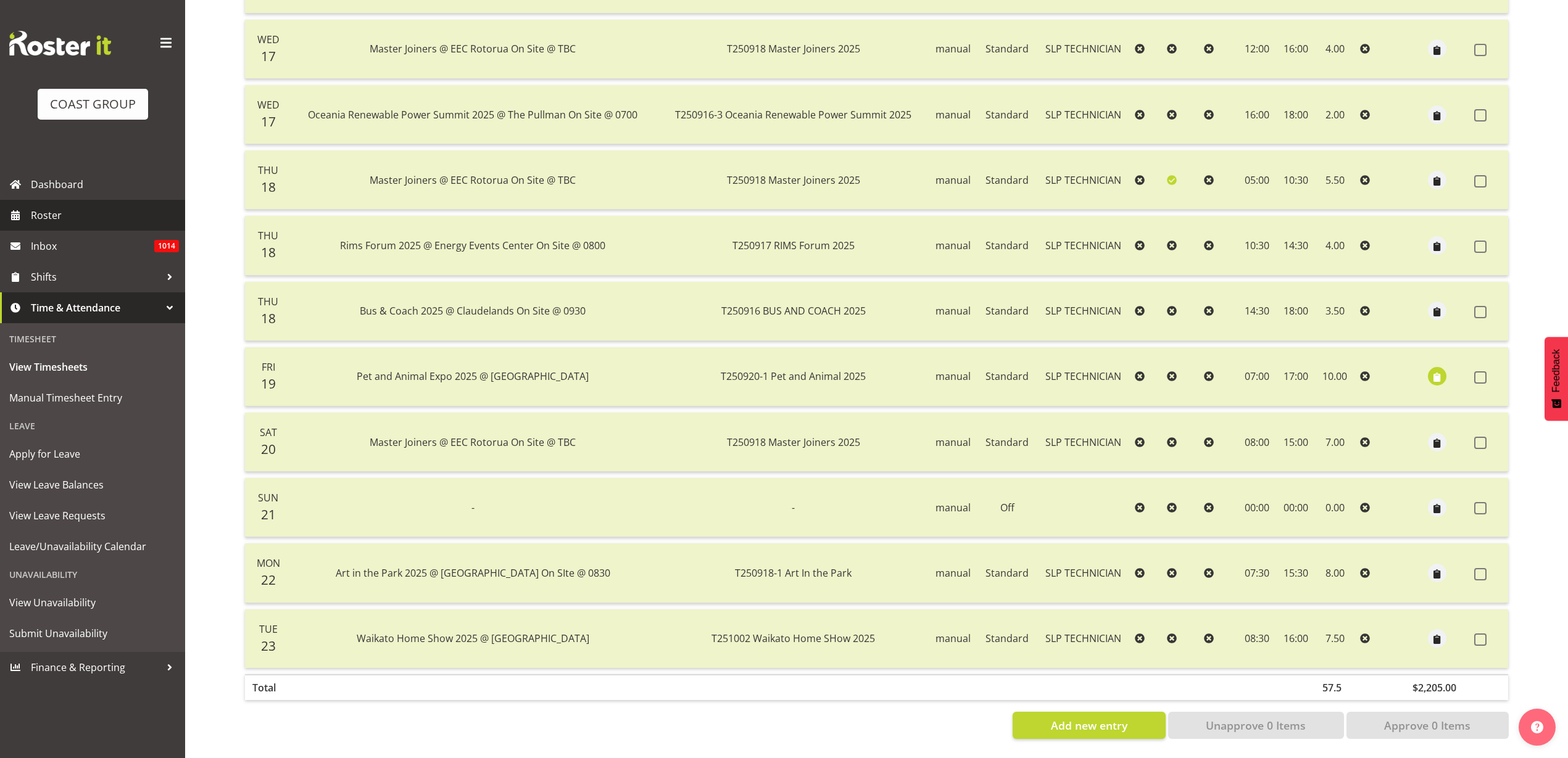
click at [46, 216] on span "Roster" at bounding box center [105, 215] width 148 height 18
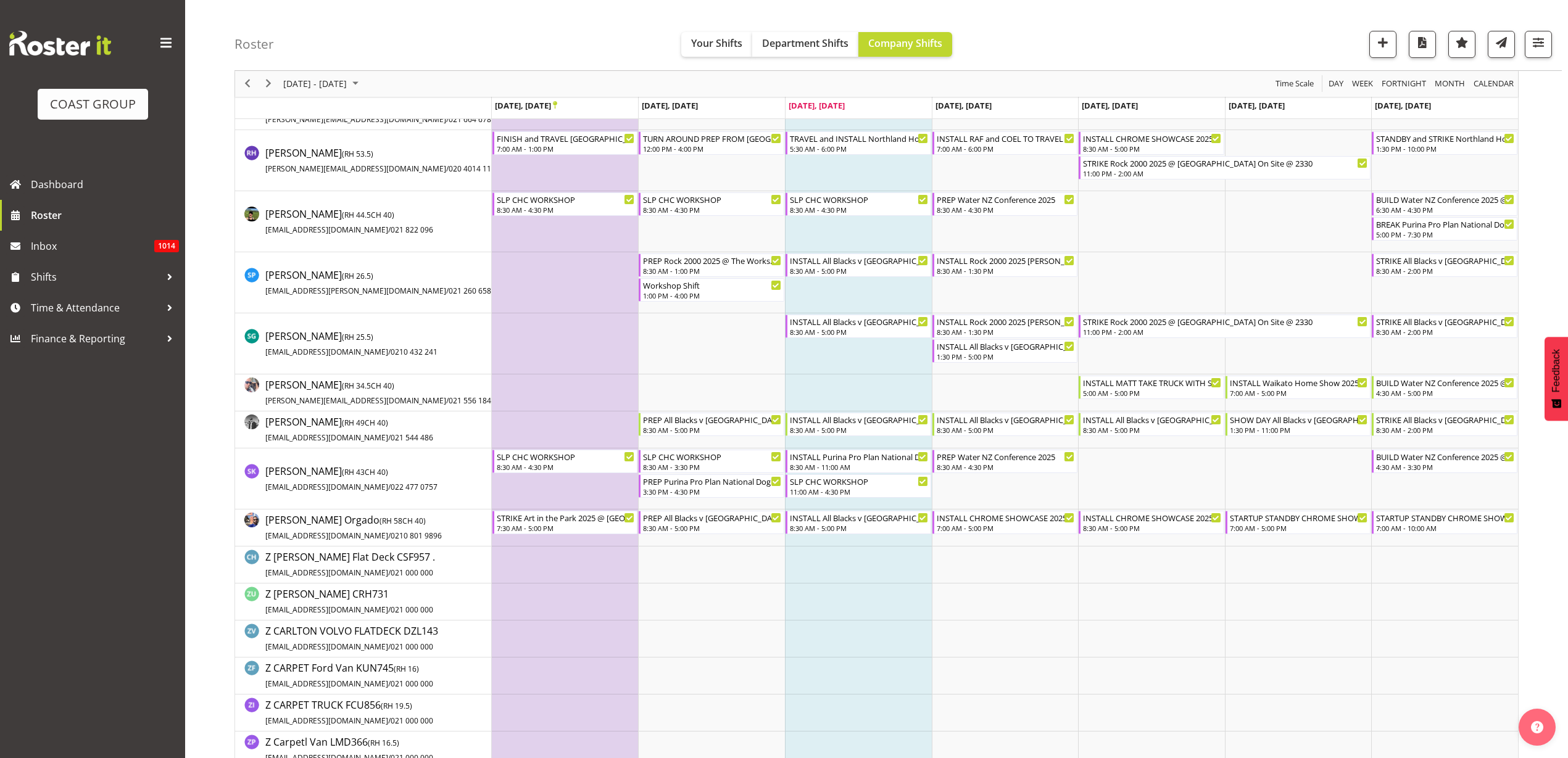
scroll to position [1003, 0]
